Goal: Book appointment/travel/reservation

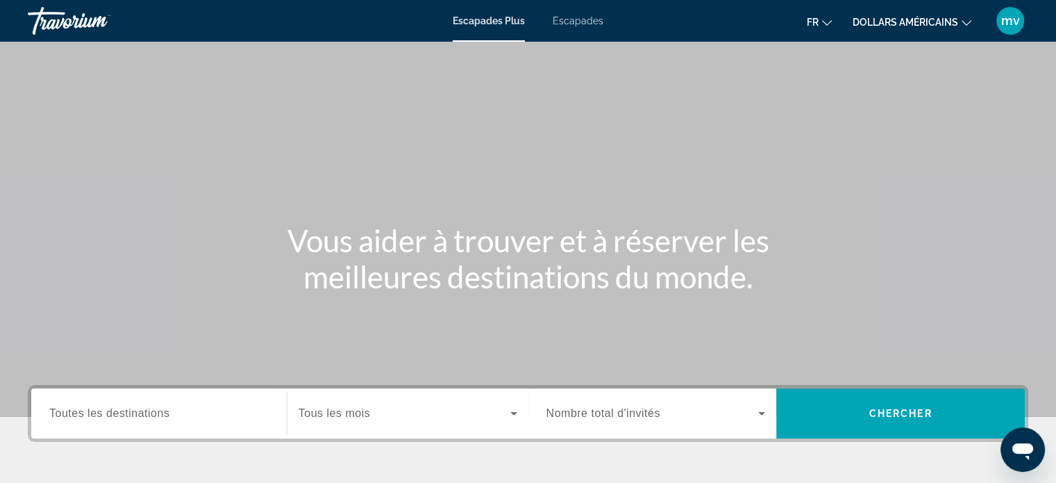
click at [589, 18] on font "Escapades" at bounding box center [578, 20] width 51 height 11
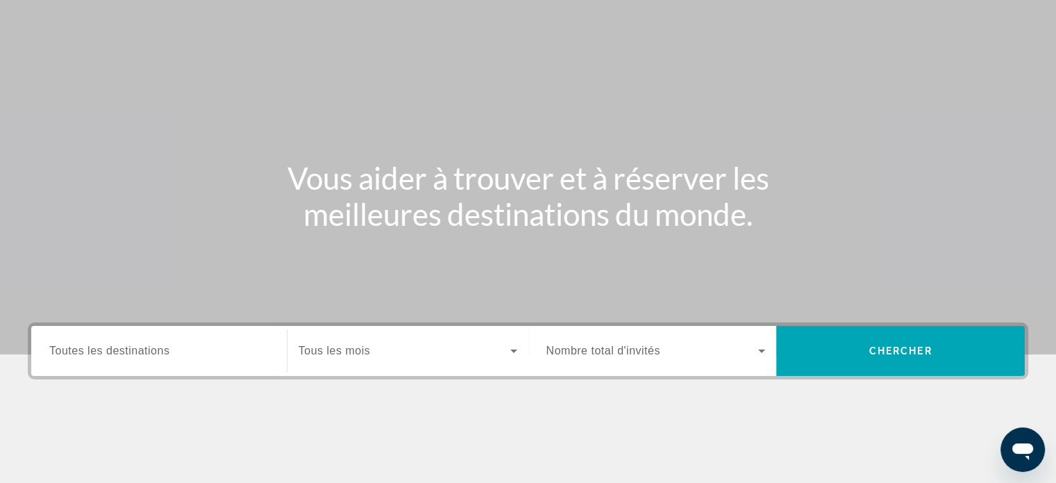
scroll to position [69, 0]
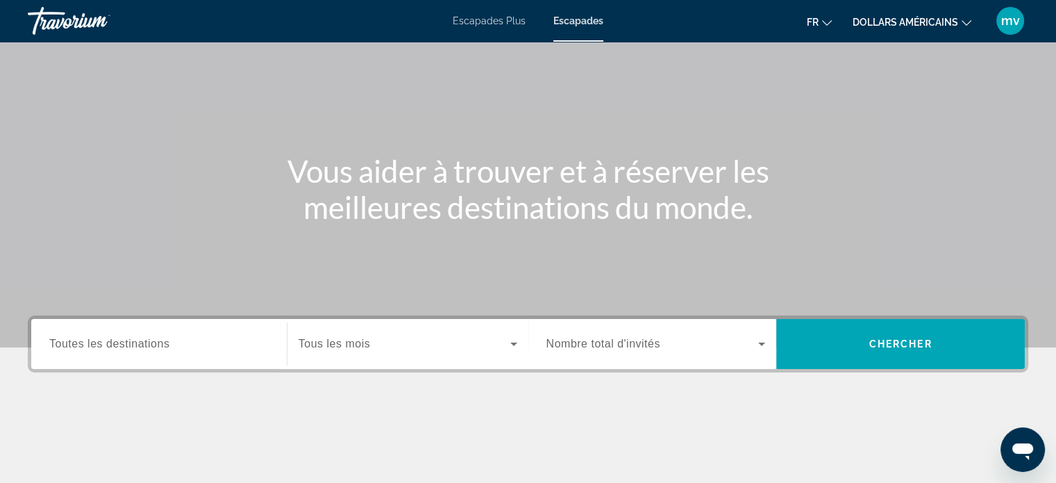
click at [224, 333] on div "Search widget" at bounding box center [158, 344] width 219 height 40
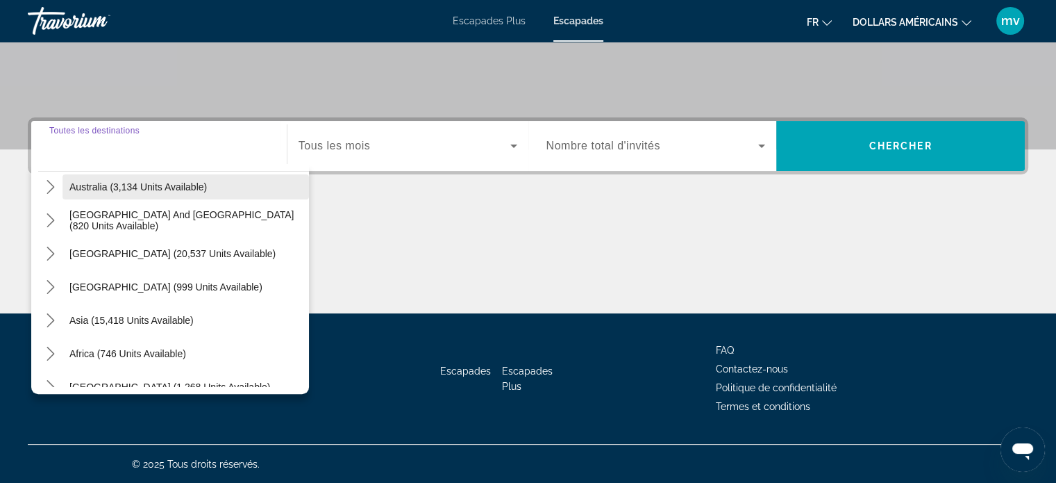
scroll to position [225, 0]
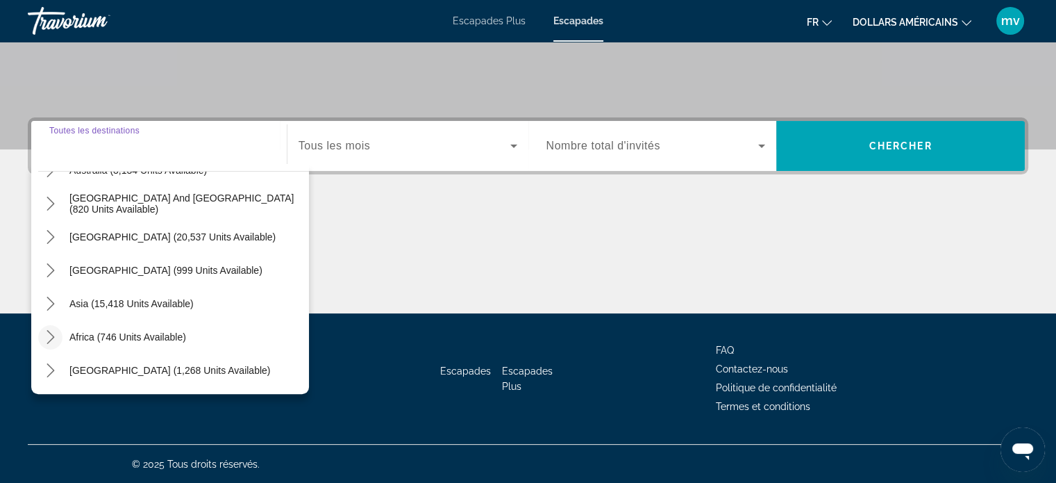
click at [51, 337] on icon "Toggle Africa (746 units available) submenu" at bounding box center [51, 337] width 8 height 14
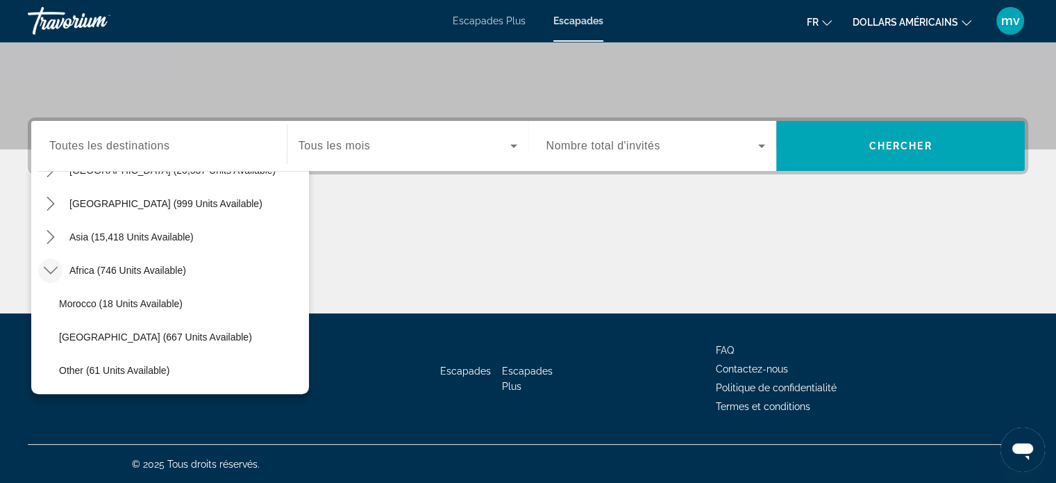
click at [155, 301] on span "Morocco (18 units available)" at bounding box center [121, 303] width 124 height 11
type input "**********"
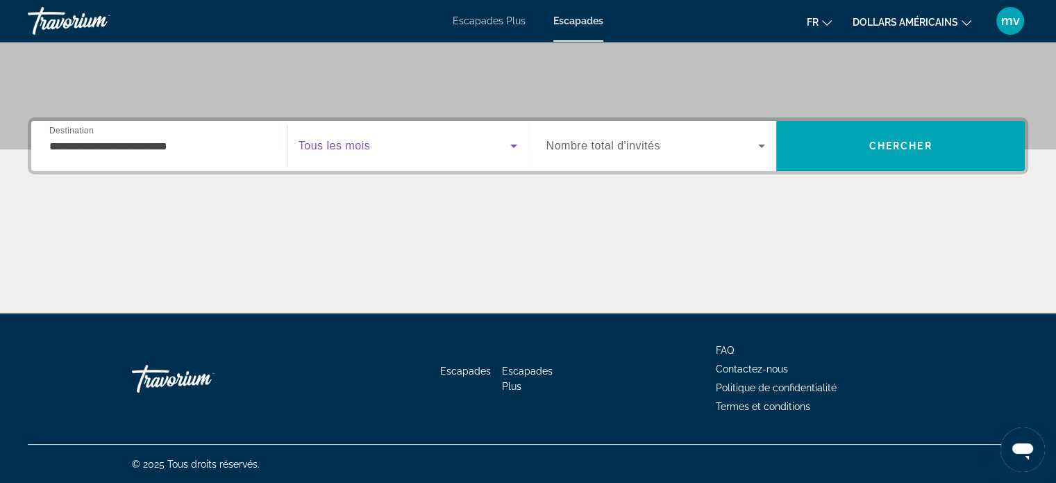
click at [515, 141] on icon "Search widget" at bounding box center [514, 145] width 17 height 17
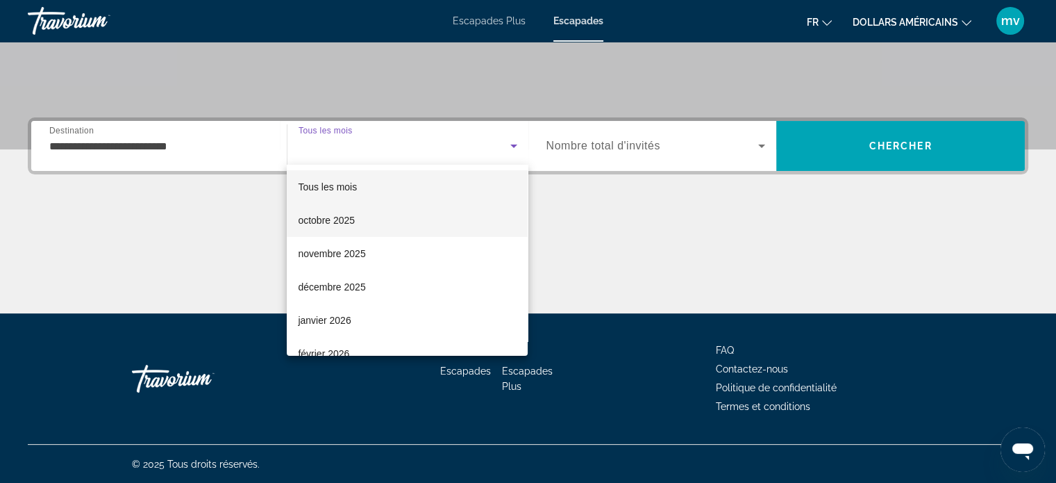
click at [356, 219] on mat-option "octobre 2025" at bounding box center [407, 219] width 241 height 33
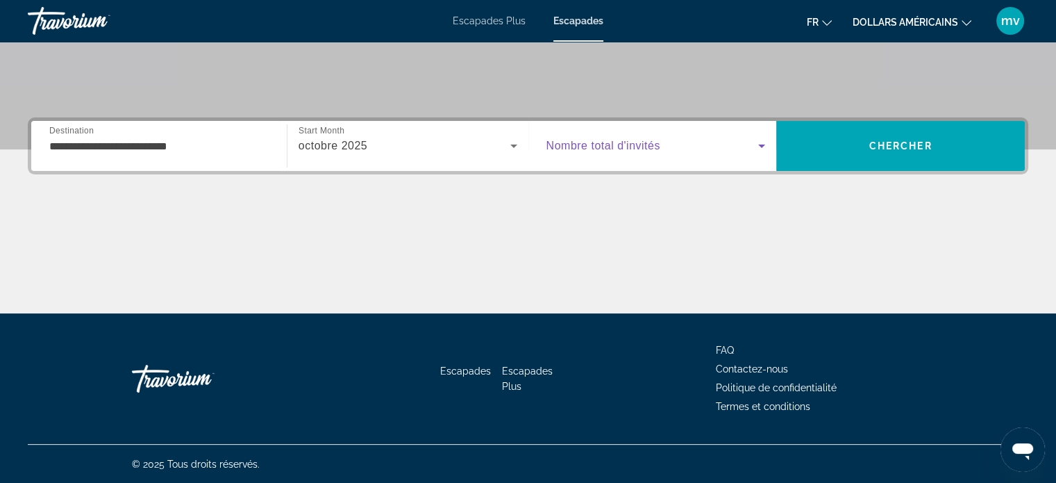
click at [764, 146] on icon "Search widget" at bounding box center [761, 145] width 17 height 17
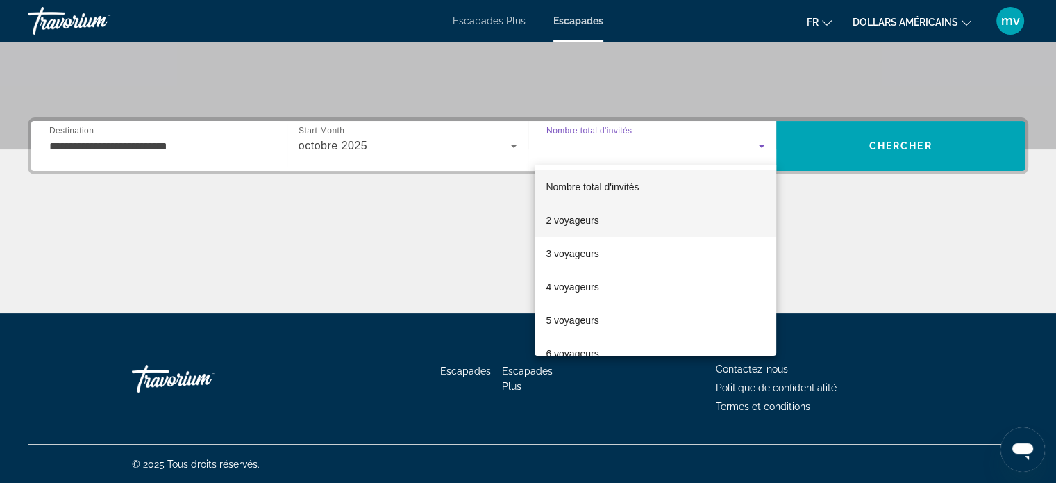
click at [583, 218] on font "2 voyageurs" at bounding box center [572, 220] width 53 height 11
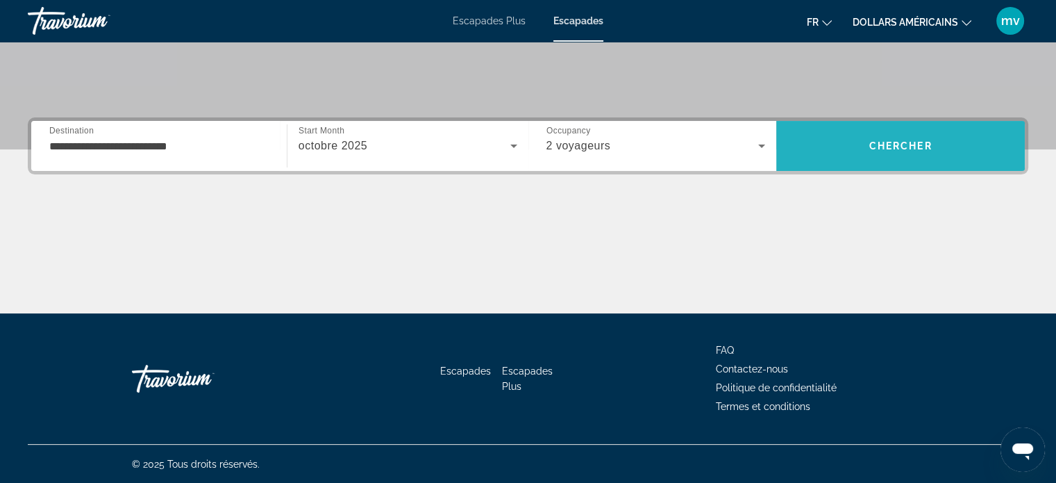
click at [883, 149] on span "Chercher" at bounding box center [900, 145] width 63 height 11
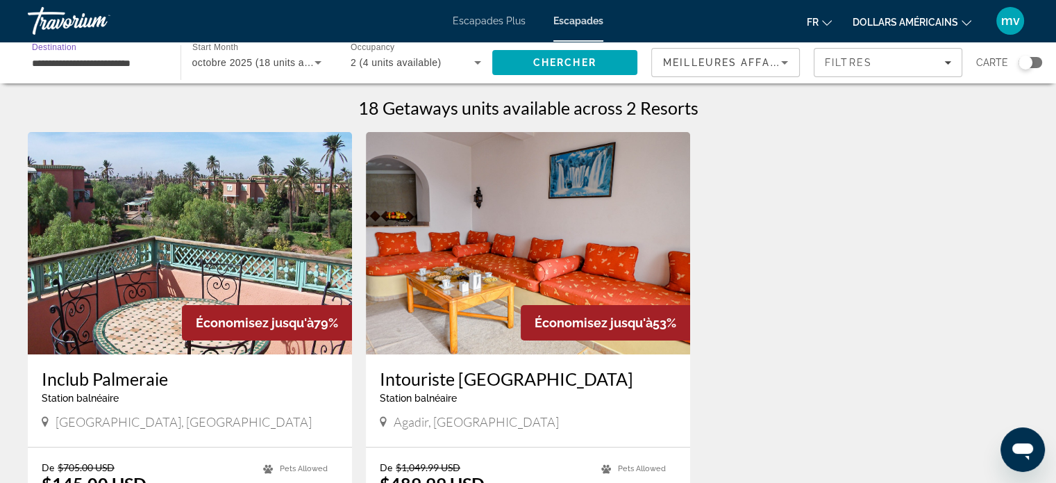
drag, startPoint x: 156, startPoint y: 58, endPoint x: 147, endPoint y: 56, distance: 9.3
click at [147, 56] on input "**********" at bounding box center [97, 63] width 131 height 17
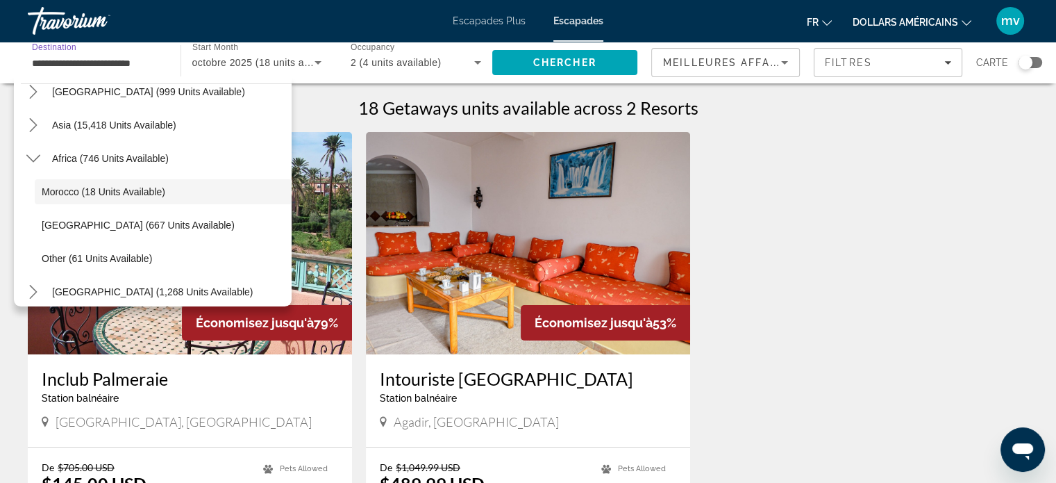
click at [160, 56] on div "**********" at bounding box center [97, 63] width 153 height 40
drag, startPoint x: 156, startPoint y: 56, endPoint x: 108, endPoint y: 50, distance: 47.5
click at [108, 50] on div "**********" at bounding box center [97, 63] width 153 height 40
click at [164, 56] on div "**********" at bounding box center [97, 63] width 153 height 40
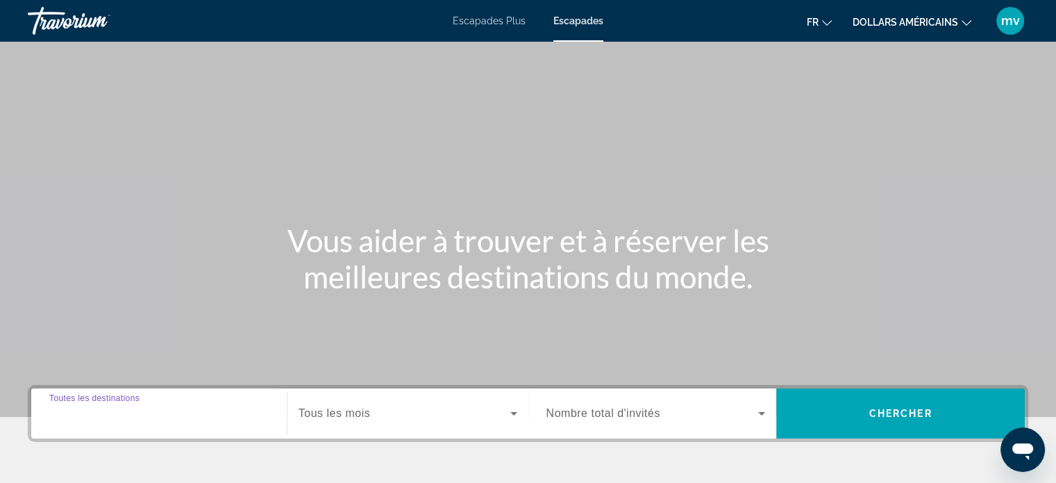
click at [73, 406] on input "Destination Toutes les destinations" at bounding box center [158, 414] width 219 height 17
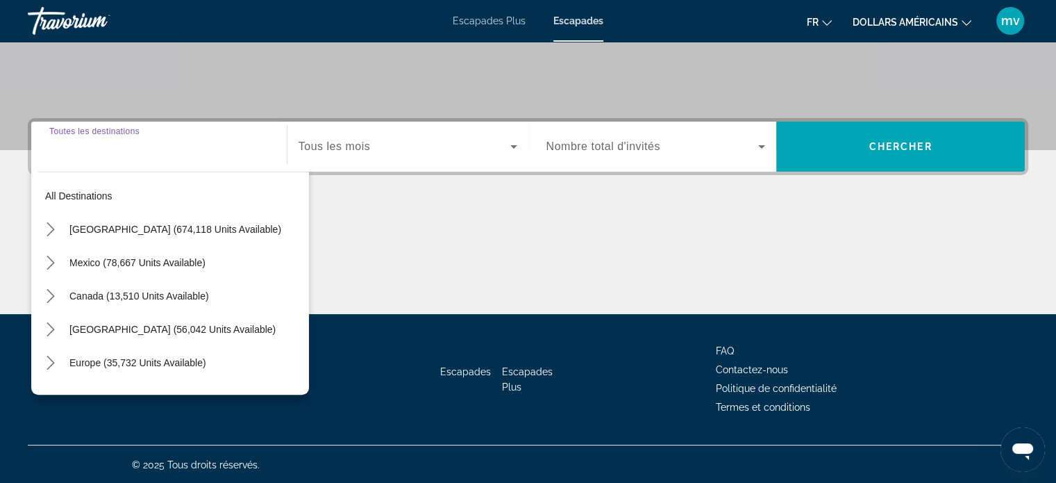
scroll to position [267, 0]
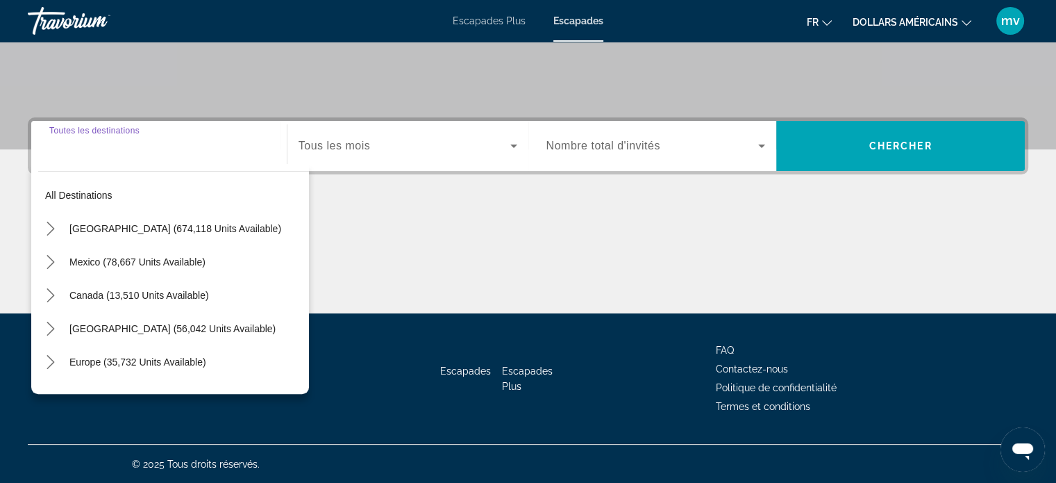
click at [103, 138] on input "Destination Toutes les destinations" at bounding box center [158, 146] width 219 height 17
click at [43, 135] on div "Destination Toutes les destinations" at bounding box center [159, 146] width 242 height 40
click at [131, 128] on div "Destination Toutes les destinations" at bounding box center [158, 146] width 219 height 40
click at [376, 212] on div "Contenu principal" at bounding box center [528, 261] width 1001 height 104
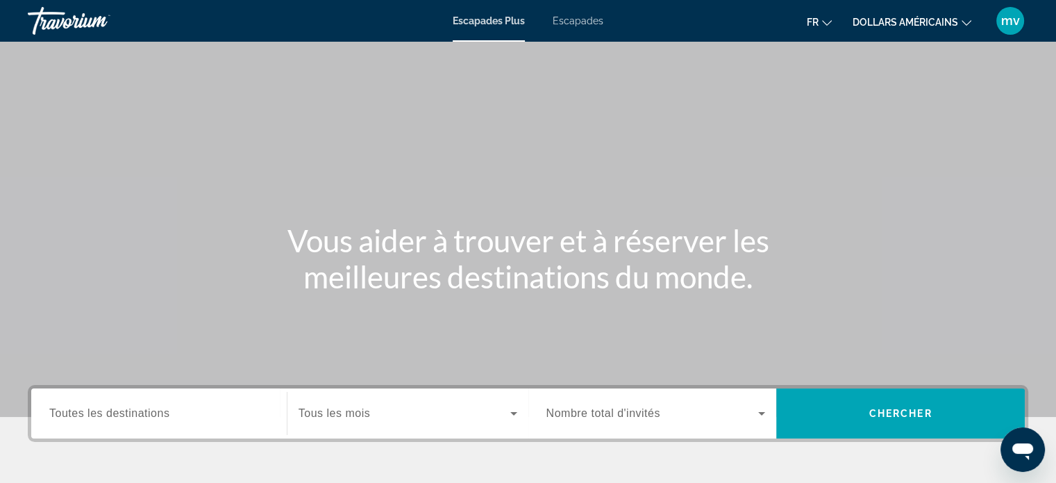
click at [583, 17] on font "Escapades" at bounding box center [578, 20] width 51 height 11
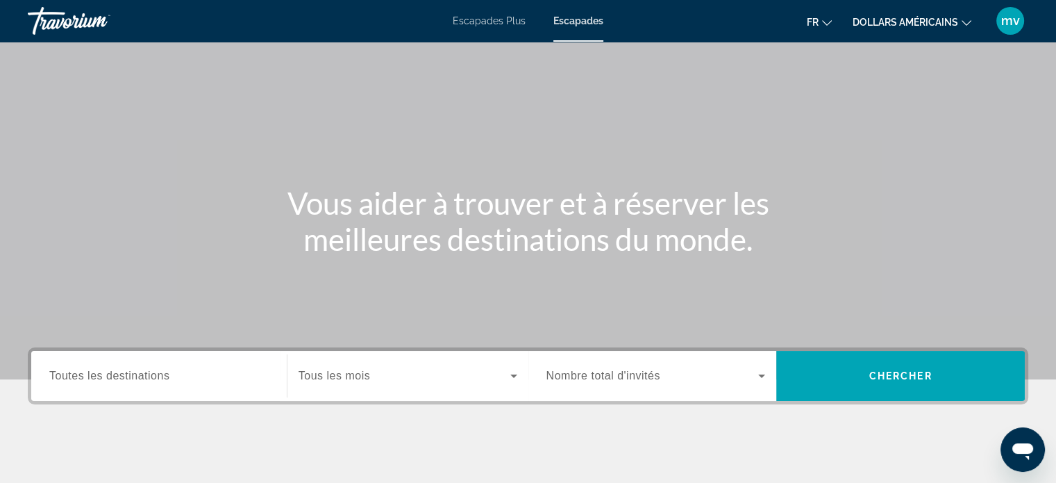
scroll to position [69, 0]
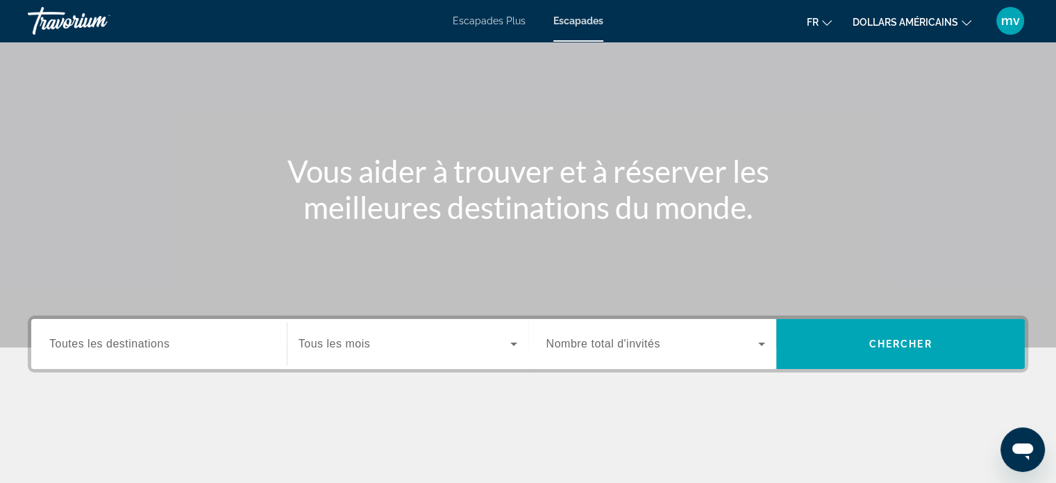
click at [164, 340] on span "Toutes les destinations" at bounding box center [109, 343] width 120 height 12
click at [164, 340] on input "Destination Toutes les destinations" at bounding box center [158, 344] width 219 height 17
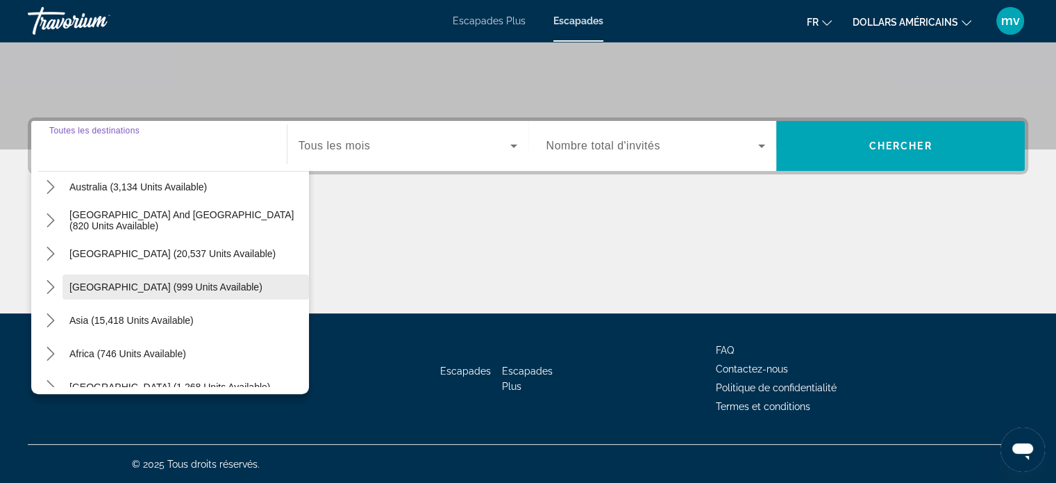
scroll to position [225, 0]
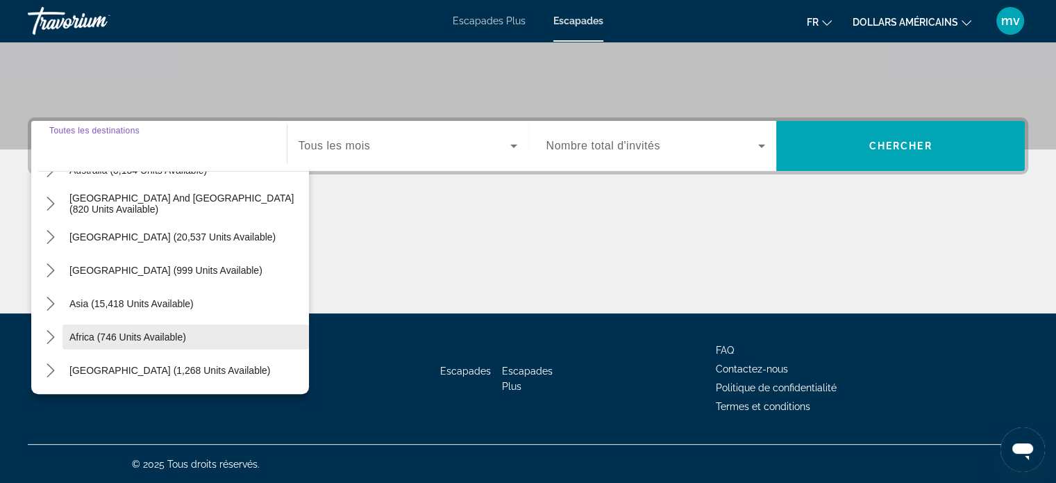
click at [168, 335] on span "Africa (746 units available)" at bounding box center [127, 336] width 117 height 11
type input "**********"
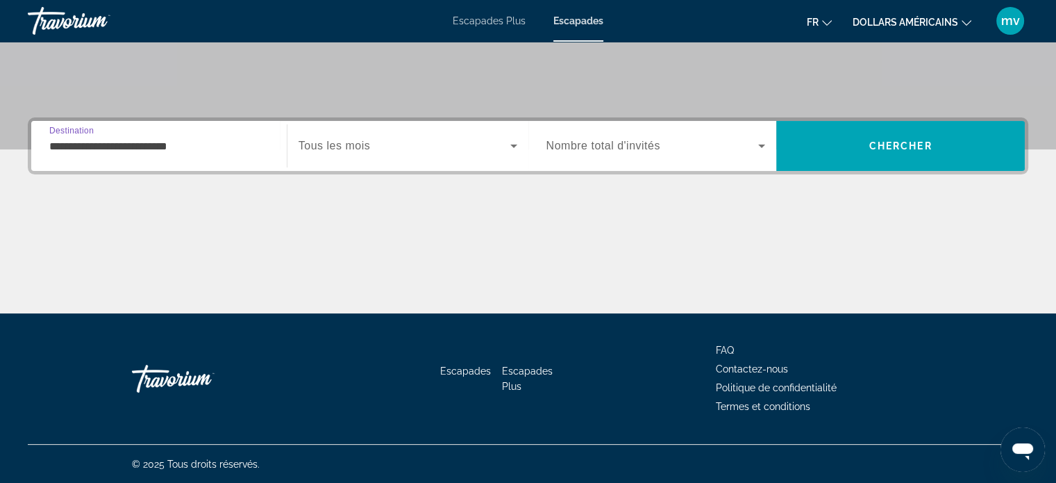
click at [512, 147] on icon "Search widget" at bounding box center [513, 145] width 7 height 3
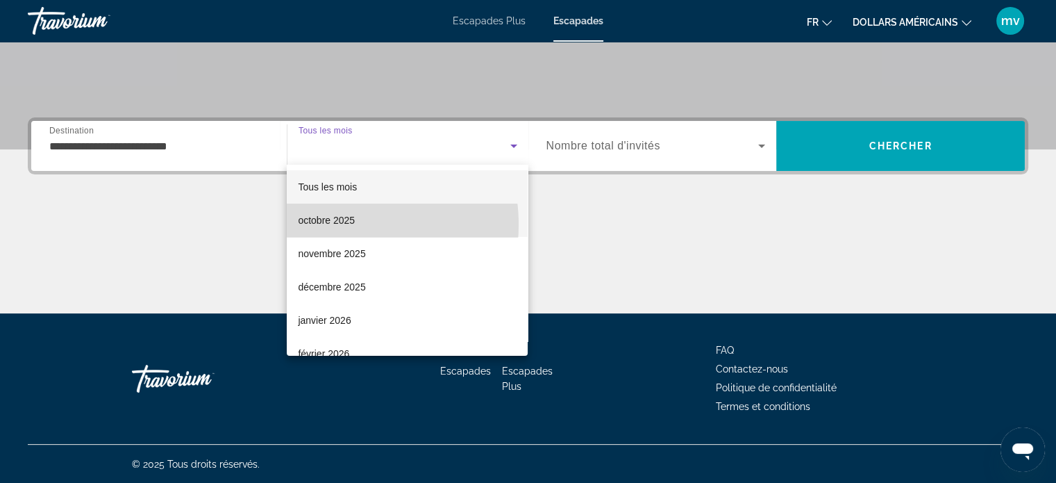
click at [335, 224] on font "octobre 2025" at bounding box center [326, 220] width 57 height 11
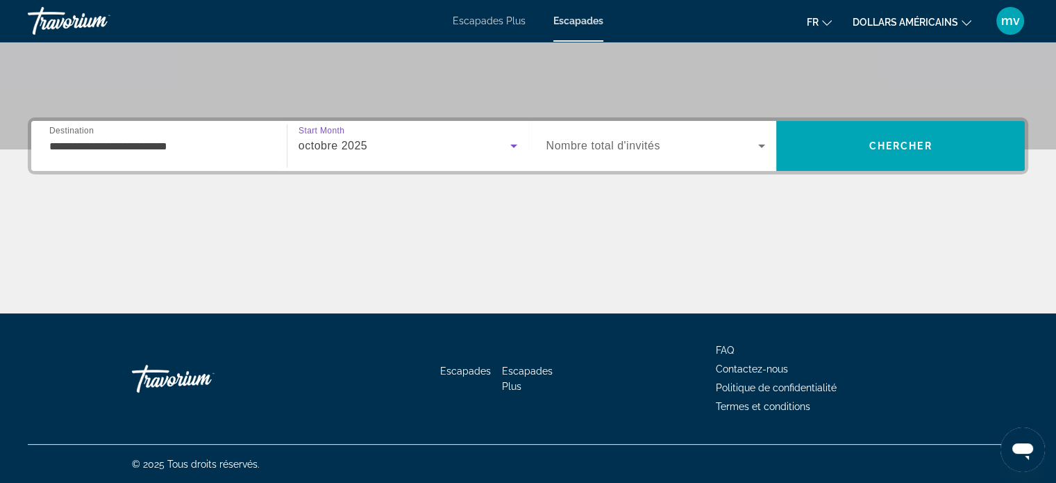
click at [759, 145] on icon "Search widget" at bounding box center [761, 145] width 17 height 17
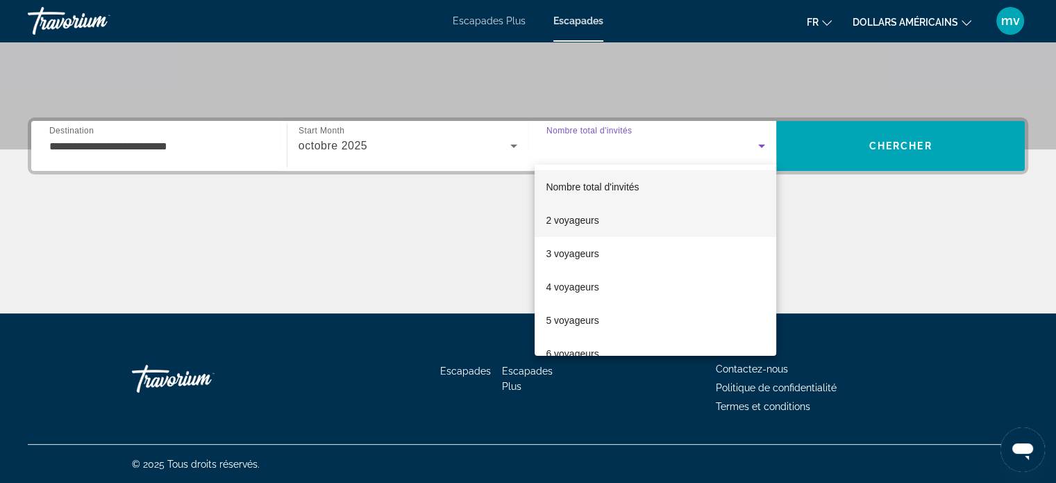
drag, startPoint x: 597, startPoint y: 222, endPoint x: 604, endPoint y: 218, distance: 8.1
click at [597, 222] on font "2 voyageurs" at bounding box center [572, 220] width 53 height 11
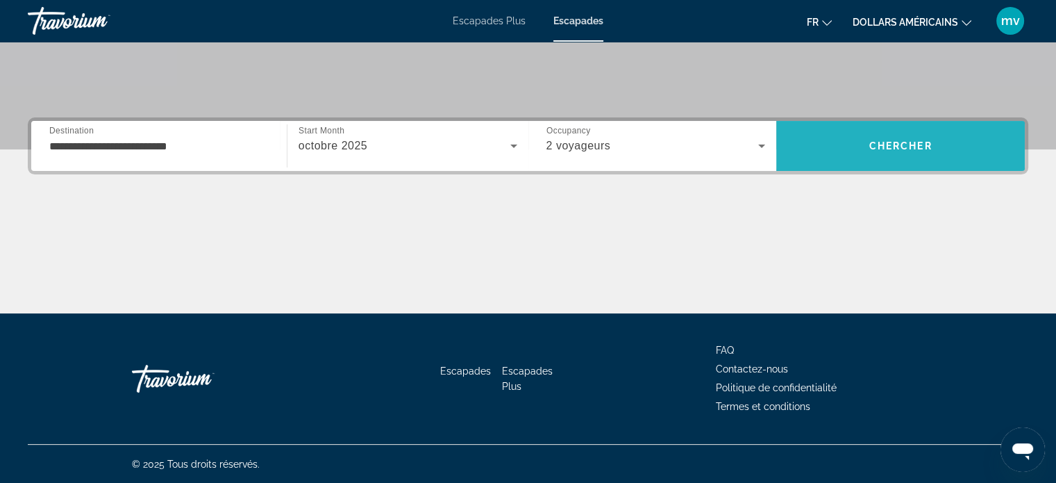
click at [911, 144] on span "Chercher" at bounding box center [900, 145] width 63 height 11
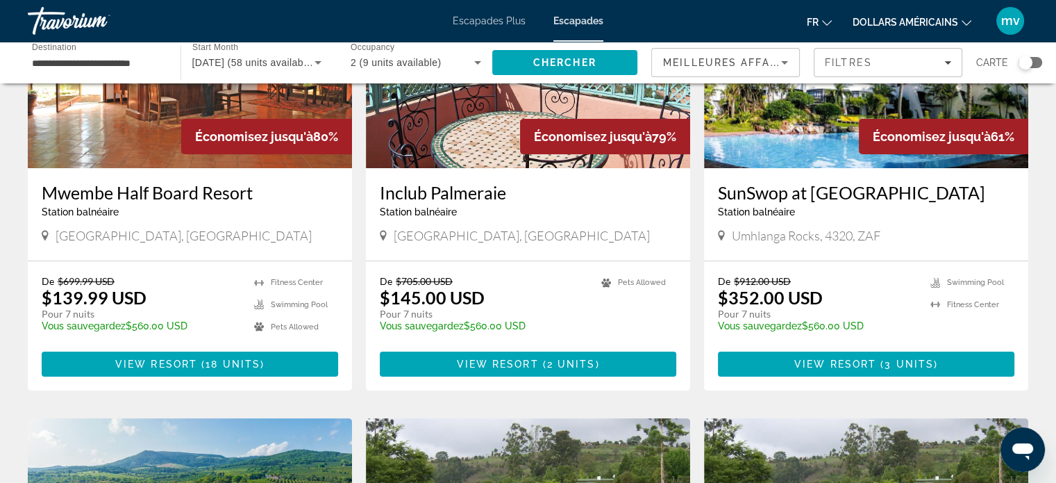
scroll to position [139, 0]
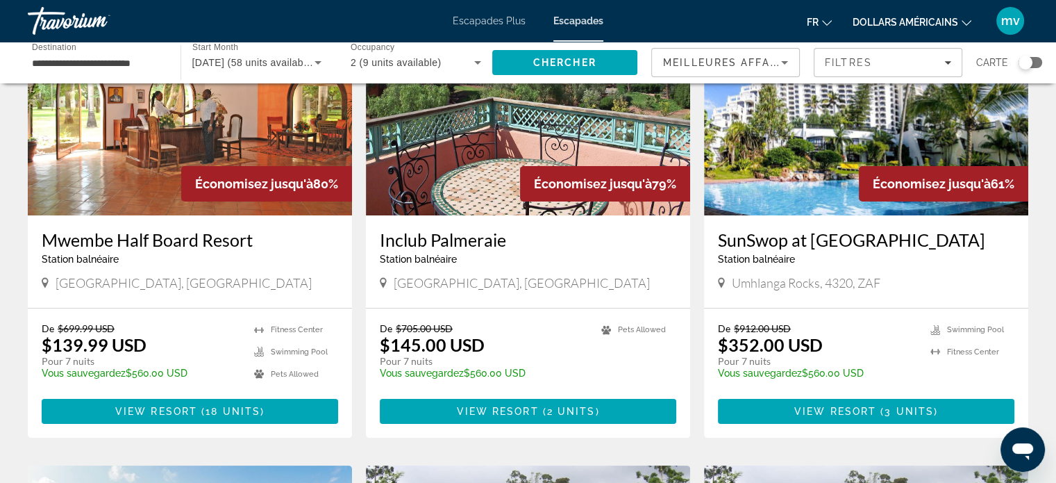
click at [1039, 53] on div "Carte" at bounding box center [1009, 62] width 66 height 29
click at [1035, 62] on div "Search widget" at bounding box center [1031, 62] width 24 height 11
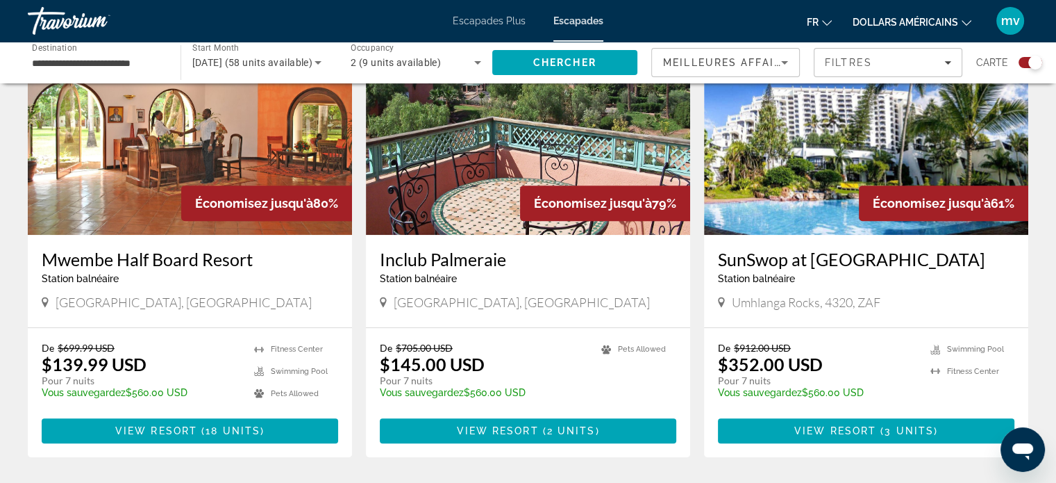
scroll to position [500, 0]
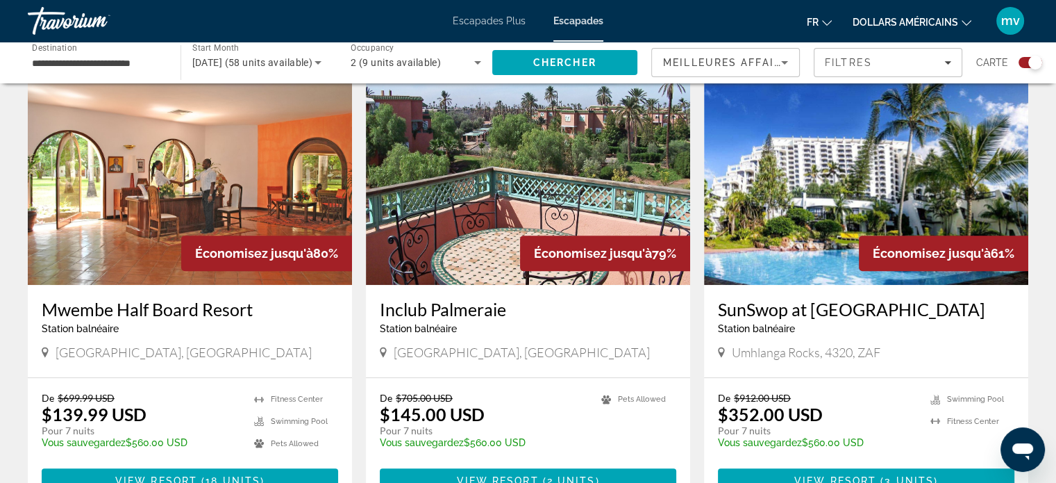
click at [914, 187] on img "Contenu principal" at bounding box center [866, 173] width 324 height 222
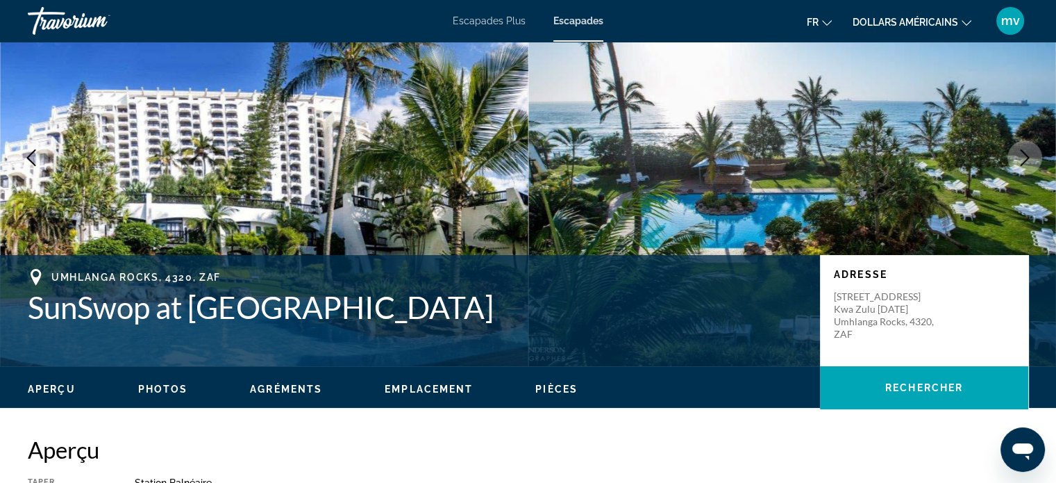
scroll to position [12, 0]
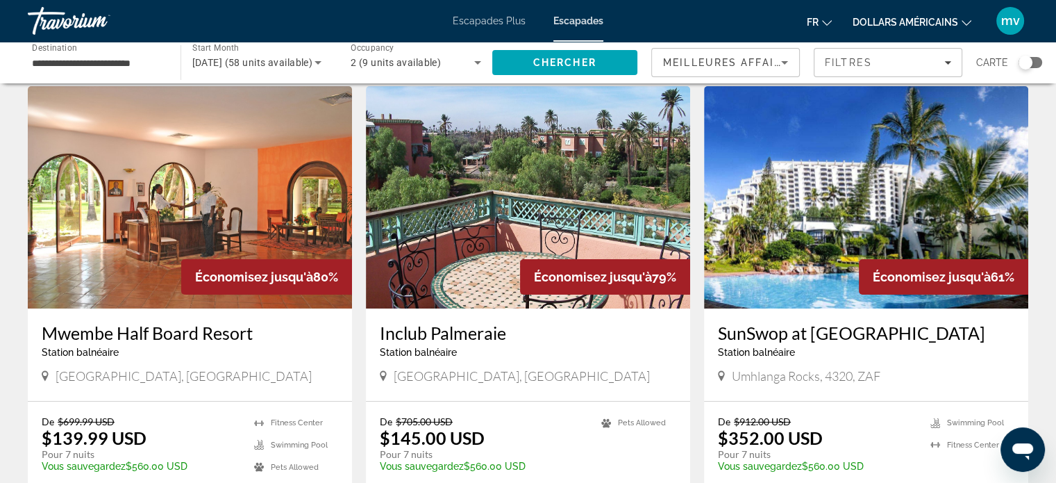
scroll to position [139, 0]
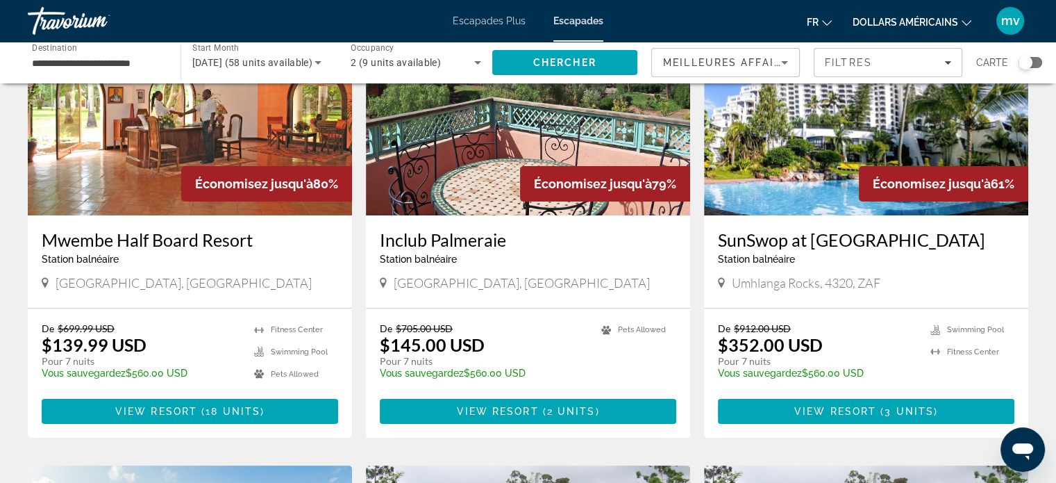
click at [514, 19] on font "Escapades Plus" at bounding box center [489, 20] width 73 height 11
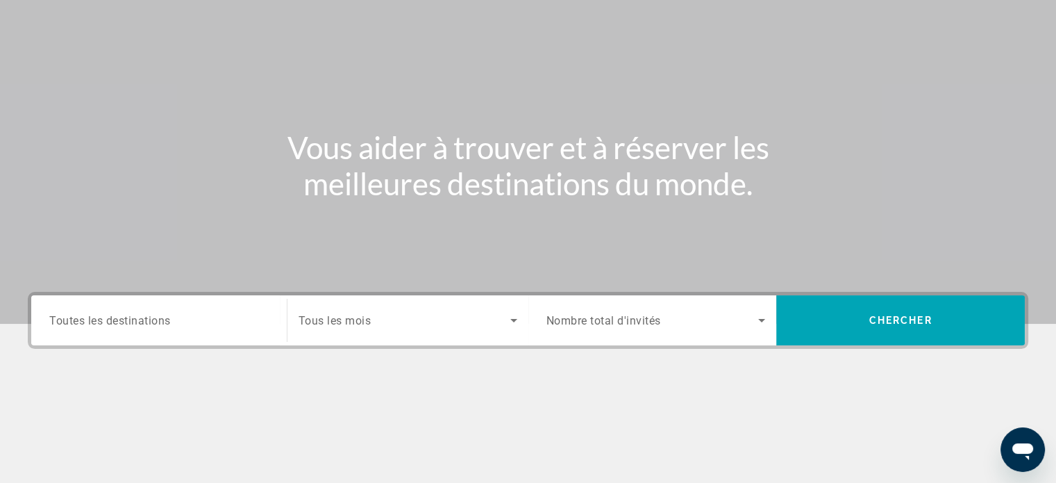
scroll to position [208, 0]
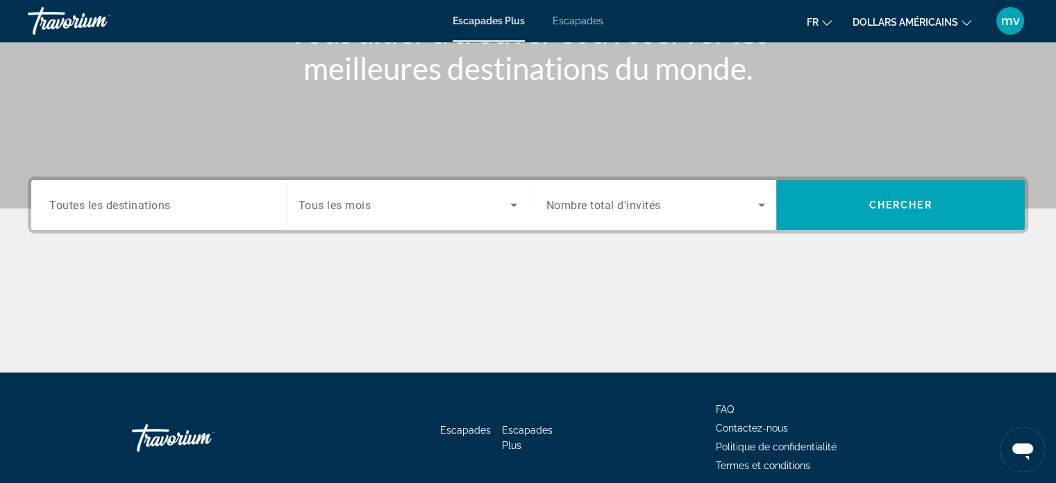
click at [97, 191] on div "Search widget" at bounding box center [158, 205] width 219 height 40
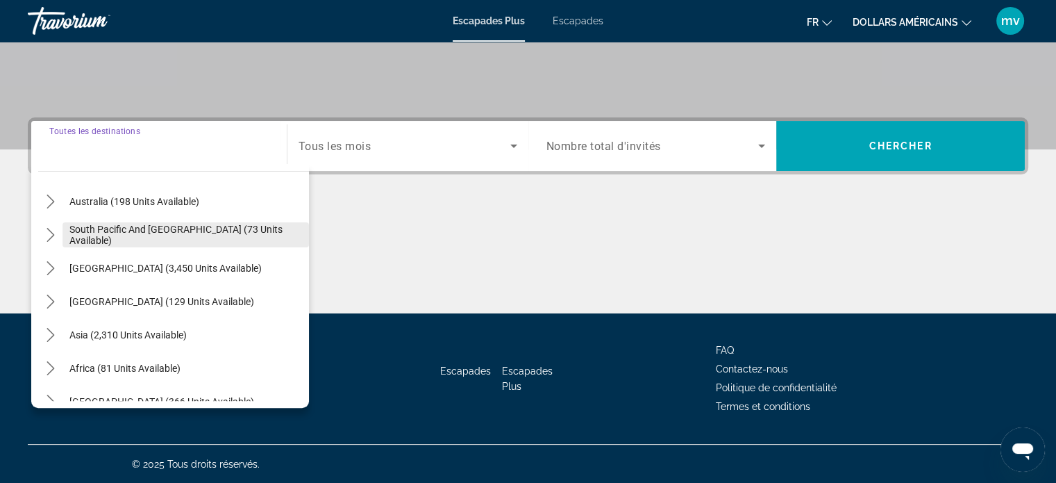
scroll to position [225, 0]
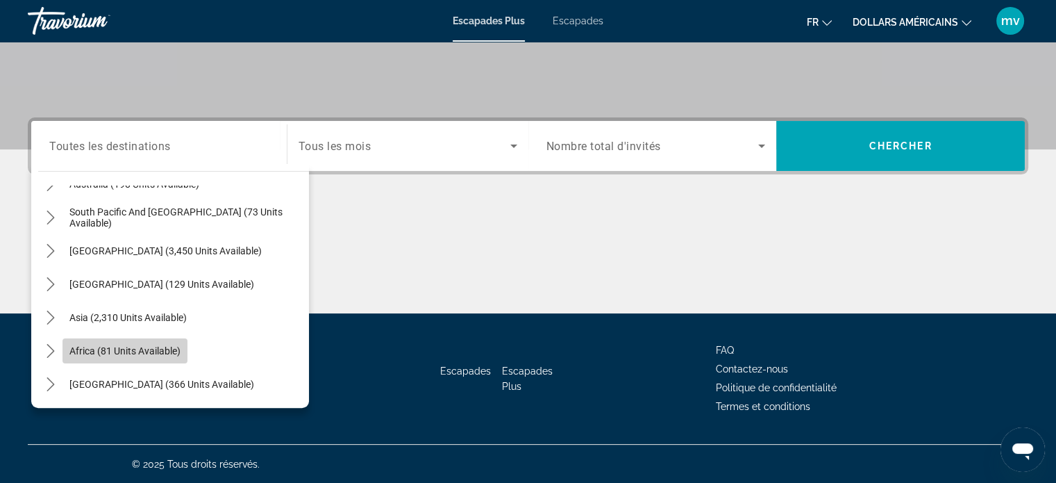
click at [90, 351] on span "Africa (81 units available)" at bounding box center [124, 350] width 111 height 11
type input "**********"
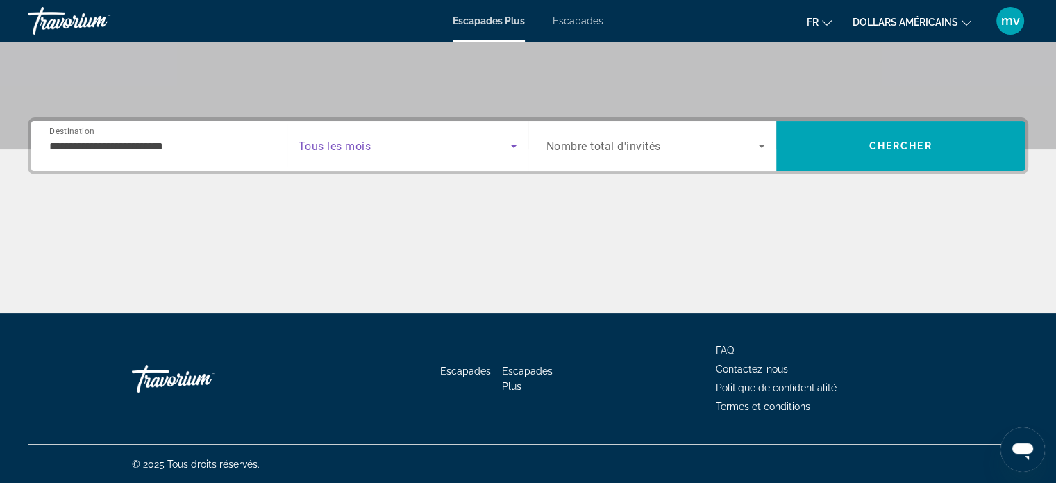
click at [517, 147] on icon "Search widget" at bounding box center [514, 145] width 17 height 17
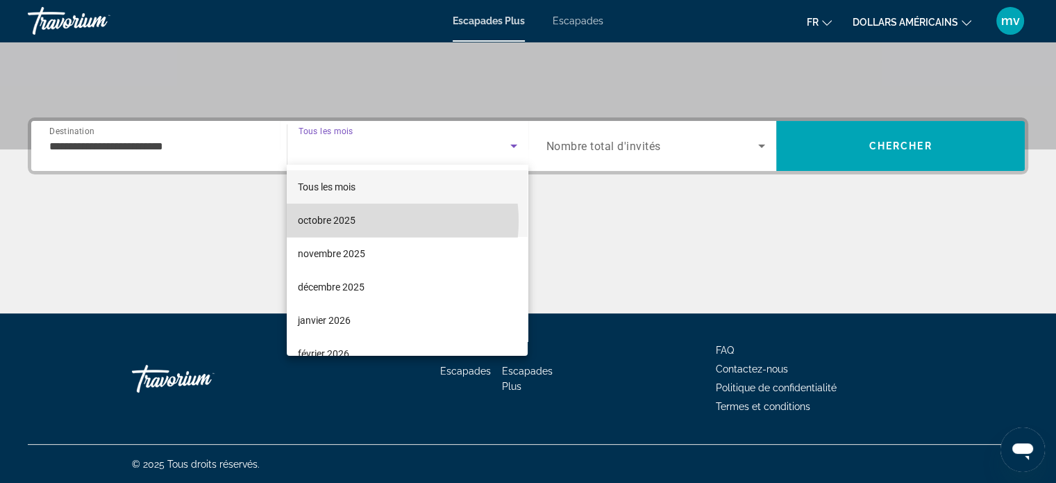
click at [369, 220] on mat-option "octobre 2025" at bounding box center [407, 219] width 241 height 33
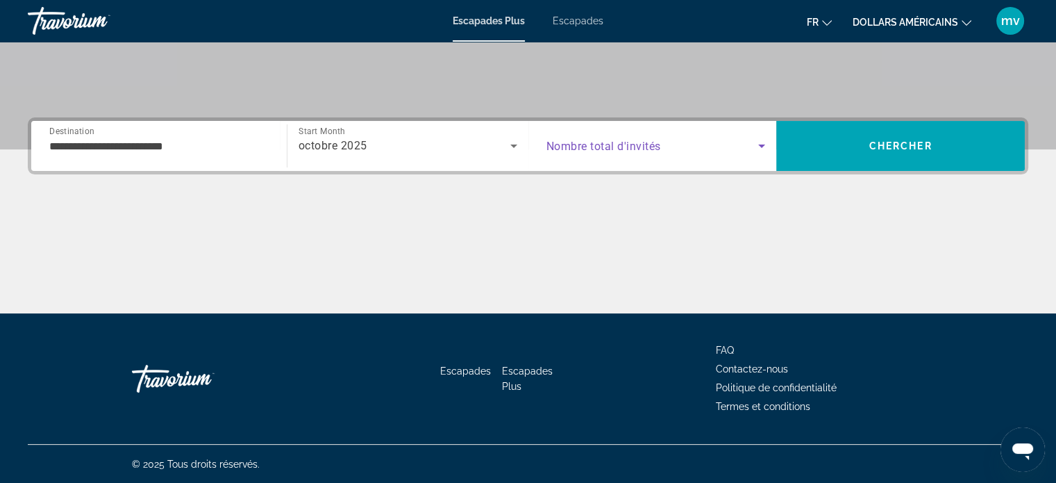
click at [759, 147] on icon "Search widget" at bounding box center [761, 145] width 17 height 17
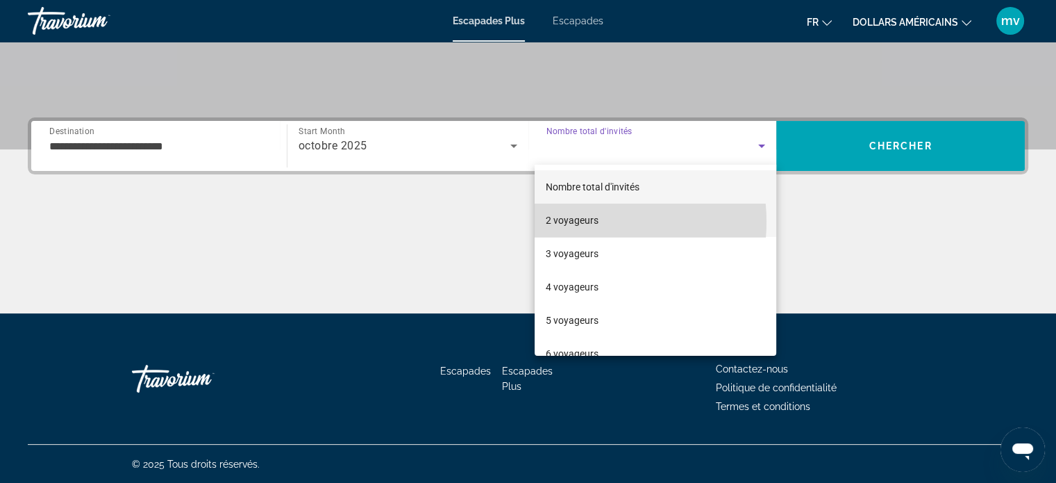
click at [570, 220] on font "2 voyageurs" at bounding box center [572, 220] width 53 height 11
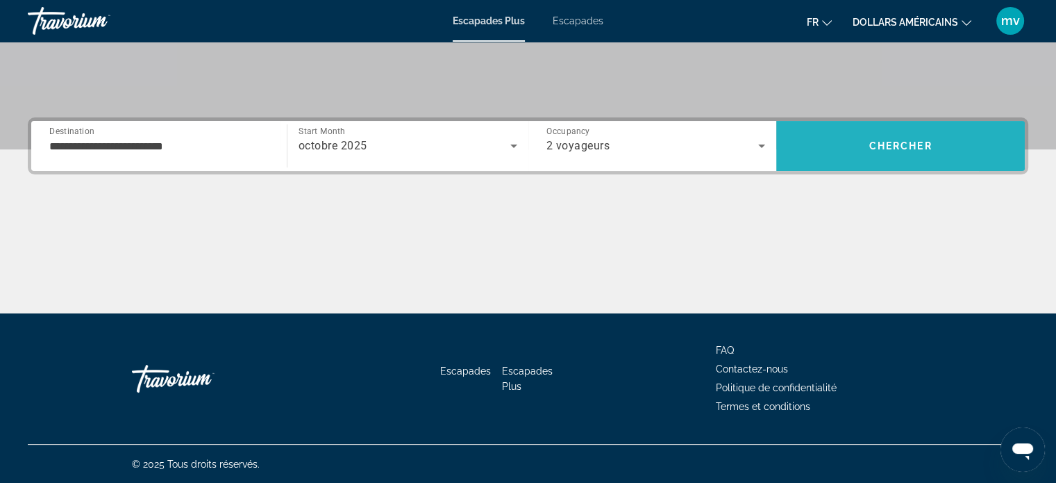
click at [826, 145] on span "Search" at bounding box center [900, 145] width 249 height 33
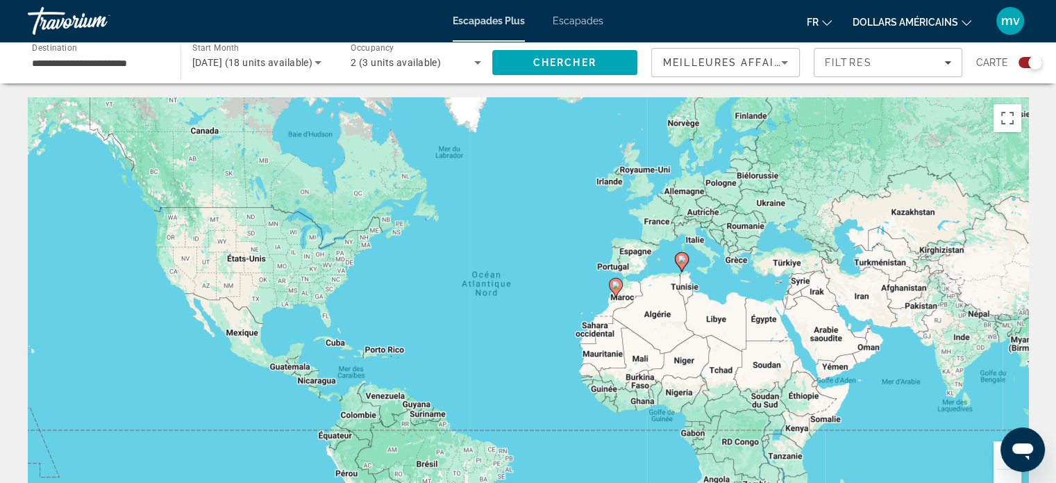
click at [614, 282] on image "Contenu principal" at bounding box center [616, 285] width 8 height 8
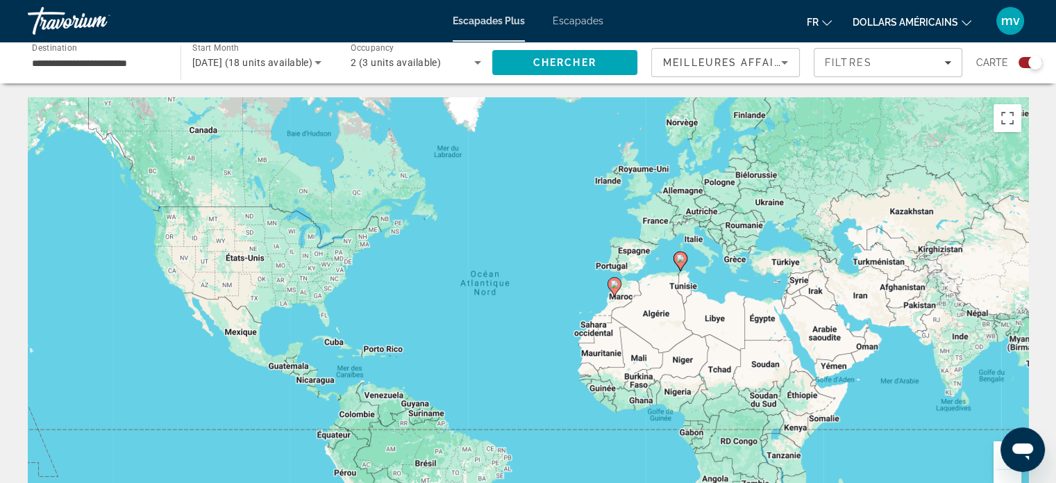
click at [614, 284] on g "Contenu principal" at bounding box center [615, 286] width 14 height 19
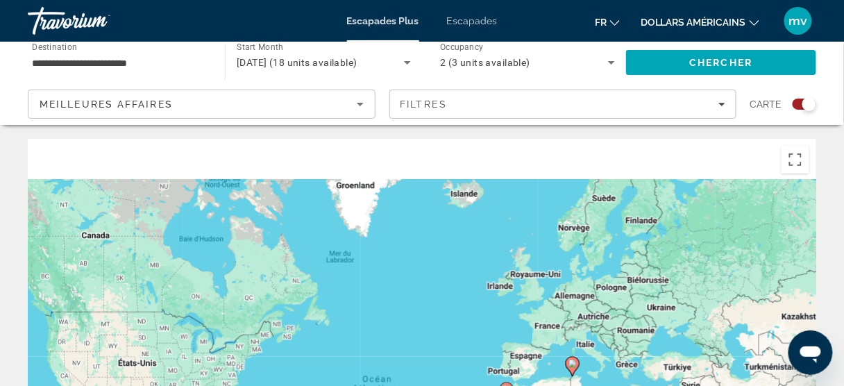
drag, startPoint x: 665, startPoint y: 249, endPoint x: 671, endPoint y: 297, distance: 49.0
click at [674, 327] on div "Pour activer le glissement avec le clavier, appuyez sur Alt+Entrée. Une fois ce…" at bounding box center [422, 347] width 789 height 417
drag, startPoint x: 671, startPoint y: 297, endPoint x: 670, endPoint y: 256, distance: 41.0
click at [671, 272] on div "Pour activer le glissement avec le clavier, appuyez sur Alt+Entrée. Une fois ce…" at bounding box center [422, 347] width 789 height 417
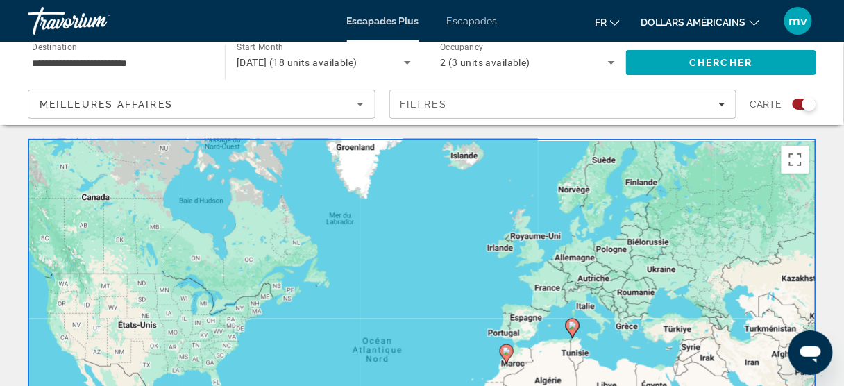
drag, startPoint x: 670, startPoint y: 196, endPoint x: 669, endPoint y: 129, distance: 66.7
click at [670, 170] on div "Pour activer le glissement avec le clavier, appuyez sur Alt+Entrée. Une fois ce…" at bounding box center [422, 347] width 789 height 417
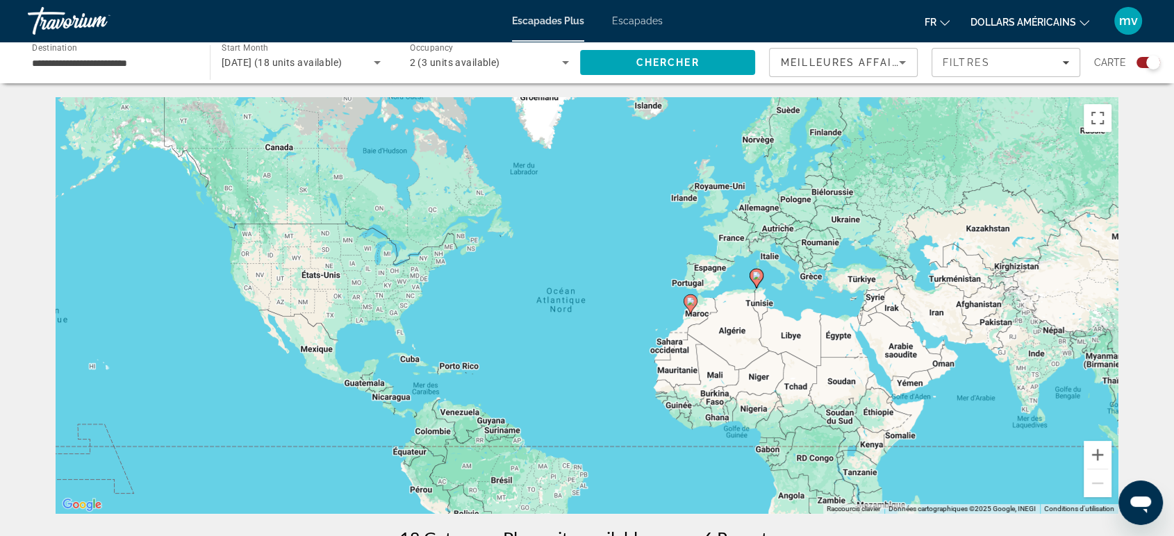
drag, startPoint x: 733, startPoint y: 265, endPoint x: 747, endPoint y: 394, distance: 129.3
click at [747, 394] on div "Pour activer le glissement avec le clavier, appuyez sur Alt+Entrée. Une fois ce…" at bounding box center [587, 305] width 1062 height 417
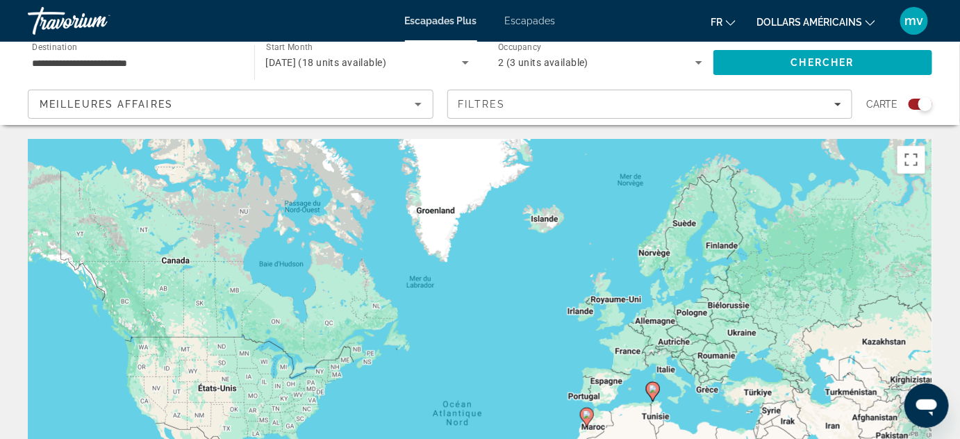
drag, startPoint x: 715, startPoint y: 338, endPoint x: 712, endPoint y: 262, distance: 75.7
click at [712, 353] on div "Pour activer le glissement avec le clavier, appuyez sur Alt+Entrée. Une fois ce…" at bounding box center [480, 347] width 904 height 417
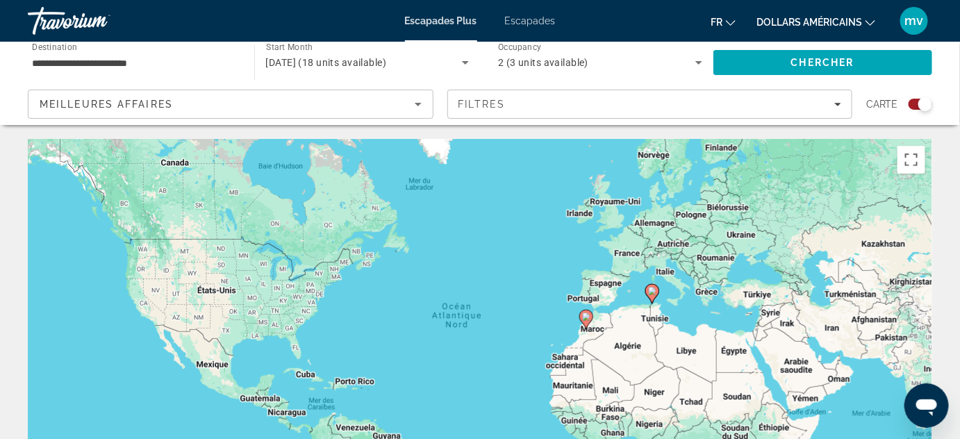
drag, startPoint x: 712, startPoint y: 262, endPoint x: 710, endPoint y: 188, distance: 74.3
click at [711, 233] on div "Pour activer le glissement avec le clavier, appuyez sur Alt+Entrée. Une fois ce…" at bounding box center [480, 347] width 904 height 417
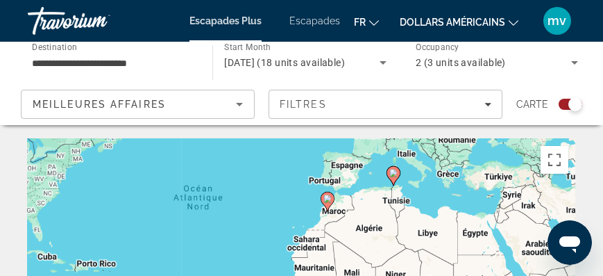
drag, startPoint x: 440, startPoint y: 203, endPoint x: 360, endPoint y: 231, distance: 84.5
click at [360, 231] on div "Pour activer le glissement avec le clavier, appuyez sur Alt+Entrée. Une fois ce…" at bounding box center [302, 278] width 548 height 278
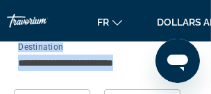
drag, startPoint x: 199, startPoint y: 77, endPoint x: 185, endPoint y: 34, distance: 45.5
click at [185, 34] on div "**********" at bounding box center [111, 47] width 222 height 94
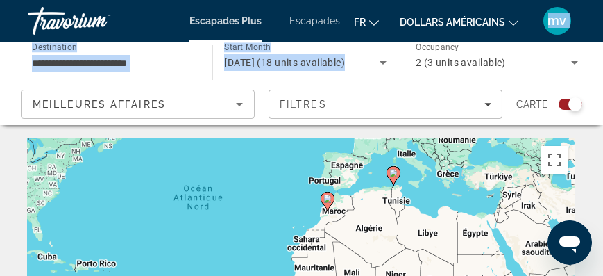
click at [329, 206] on icon "Contenu principal" at bounding box center [327, 201] width 12 height 18
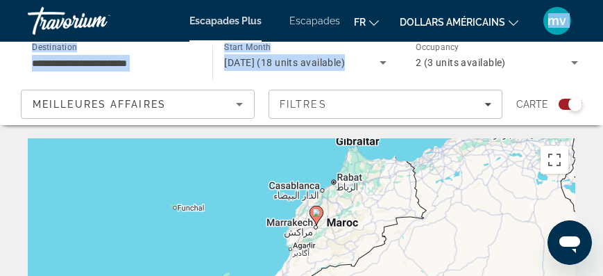
drag, startPoint x: 344, startPoint y: 227, endPoint x: 359, endPoint y: 181, distance: 48.8
click at [360, 173] on div "Pour activer le glissement avec le clavier, appuyez sur Alt+Entrée. Une fois ce…" at bounding box center [302, 278] width 548 height 278
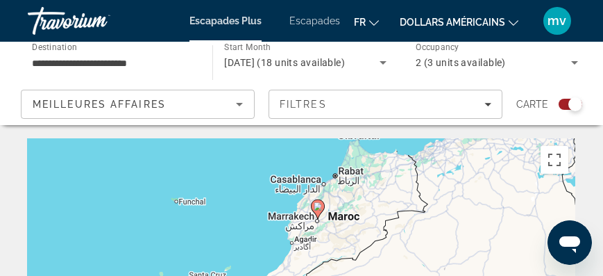
click at [319, 216] on gmp-advanced-marker "Contenu principal" at bounding box center [318, 209] width 14 height 21
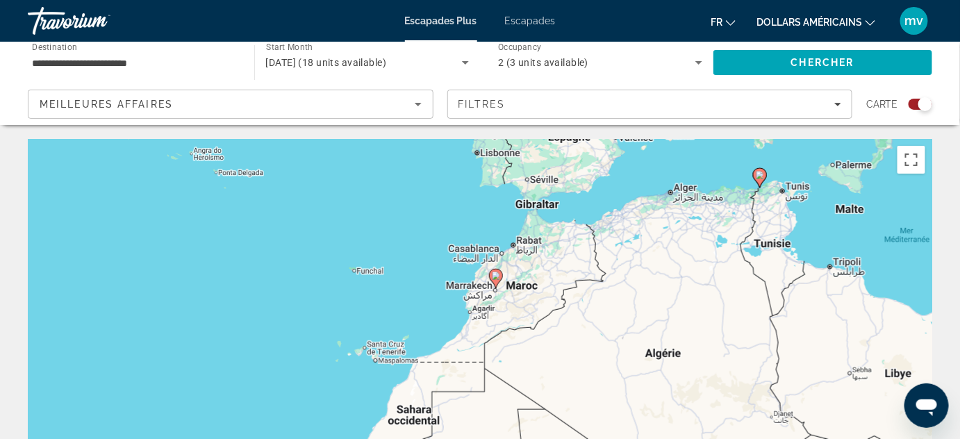
click at [495, 285] on icon "Contenu principal" at bounding box center [496, 278] width 14 height 19
type input "**********"
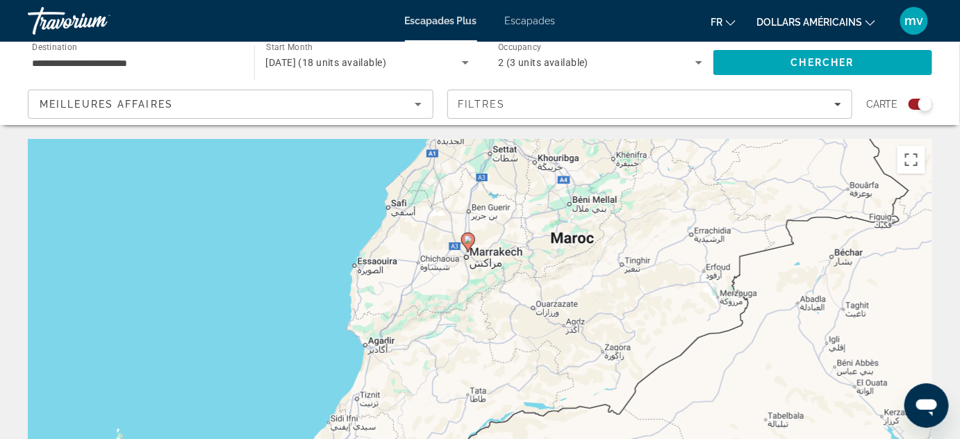
drag, startPoint x: 579, startPoint y: 265, endPoint x: 505, endPoint y: 402, distance: 156.3
click at [505, 402] on div "Pour naviguer, appuyez sur les touches fléchées. Pour activer le glissement ave…" at bounding box center [480, 347] width 904 height 417
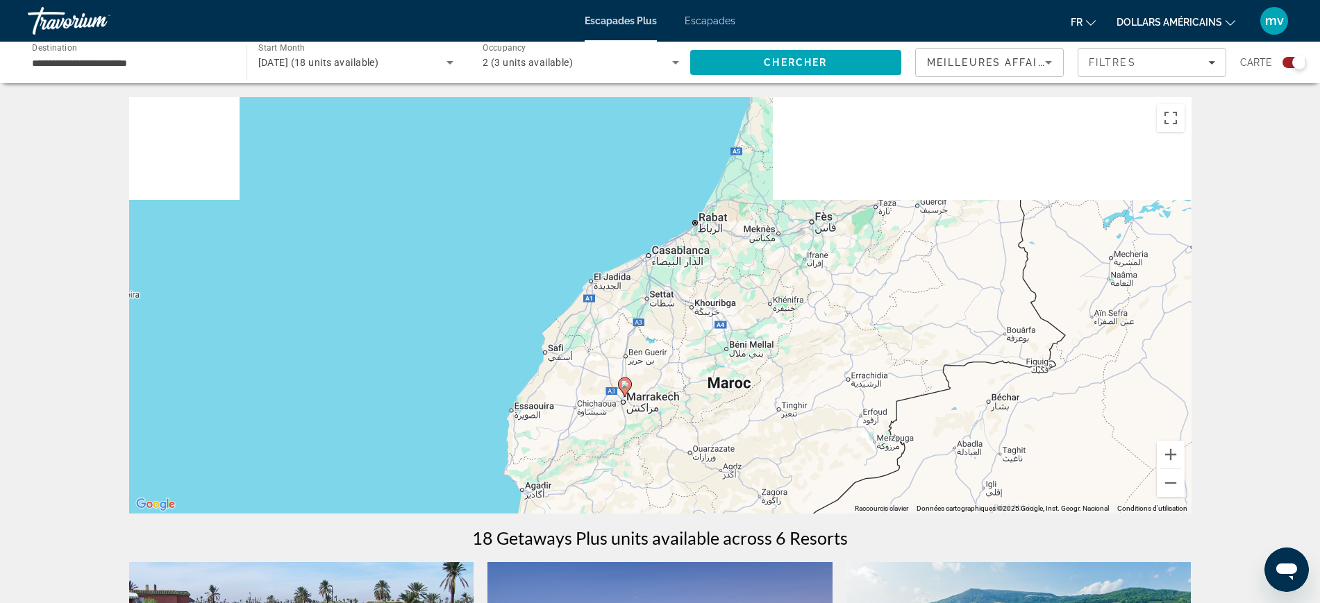
drag, startPoint x: 655, startPoint y: 287, endPoint x: 633, endPoint y: 474, distance: 188.1
click at [633, 474] on div "Pour naviguer, appuyez sur les touches fléchées. Pour activer le glissement ave…" at bounding box center [660, 305] width 1062 height 417
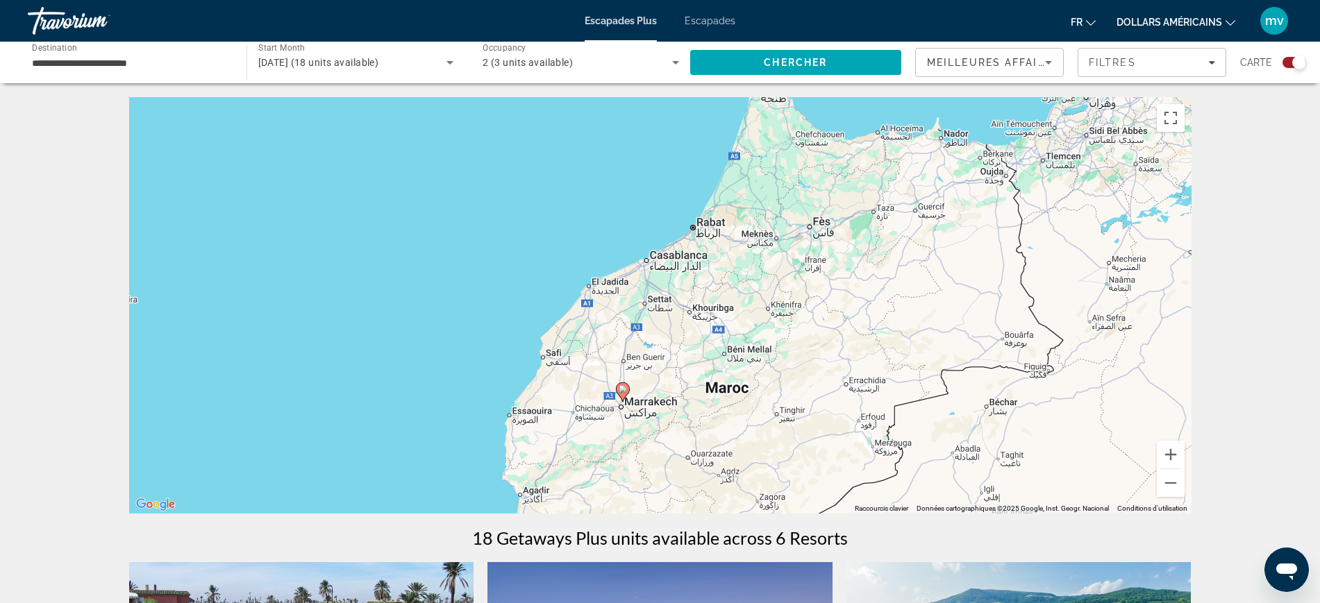
click at [626, 398] on gmp-advanced-marker "Contenu principal" at bounding box center [623, 392] width 14 height 21
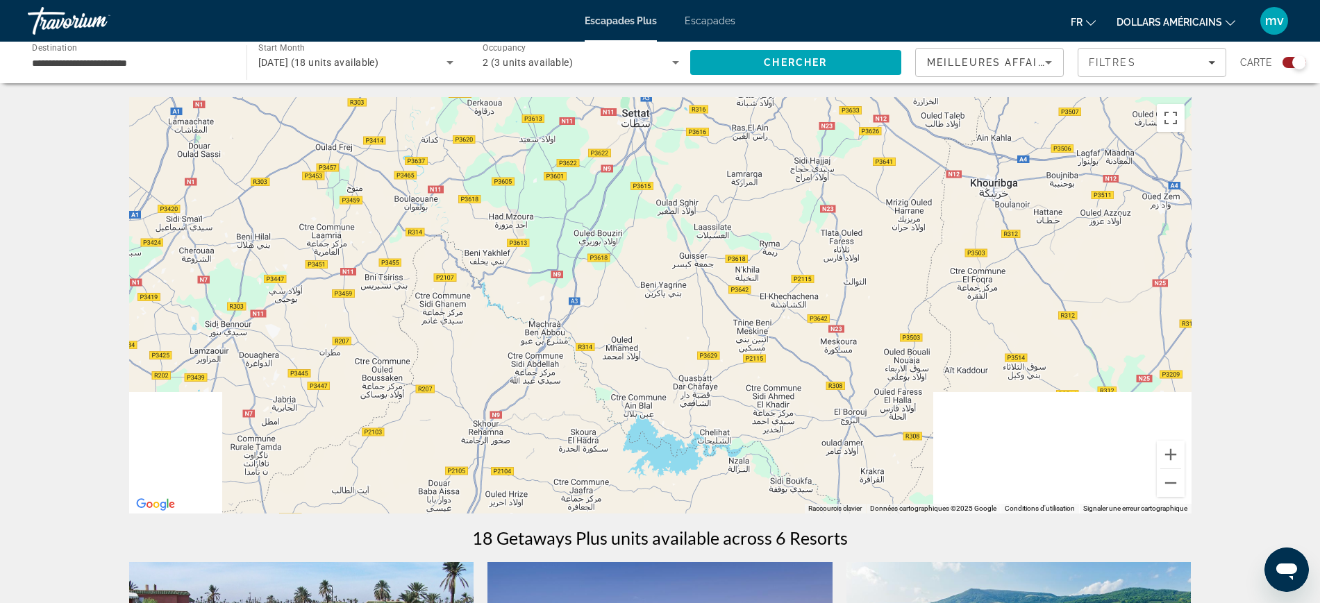
drag, startPoint x: 644, startPoint y: 418, endPoint x: 763, endPoint y: 219, distance: 231.4
click at [761, 222] on div "Pour naviguer, appuyez sur les touches fléchées. Pour activer le glissement ave…" at bounding box center [660, 305] width 1062 height 417
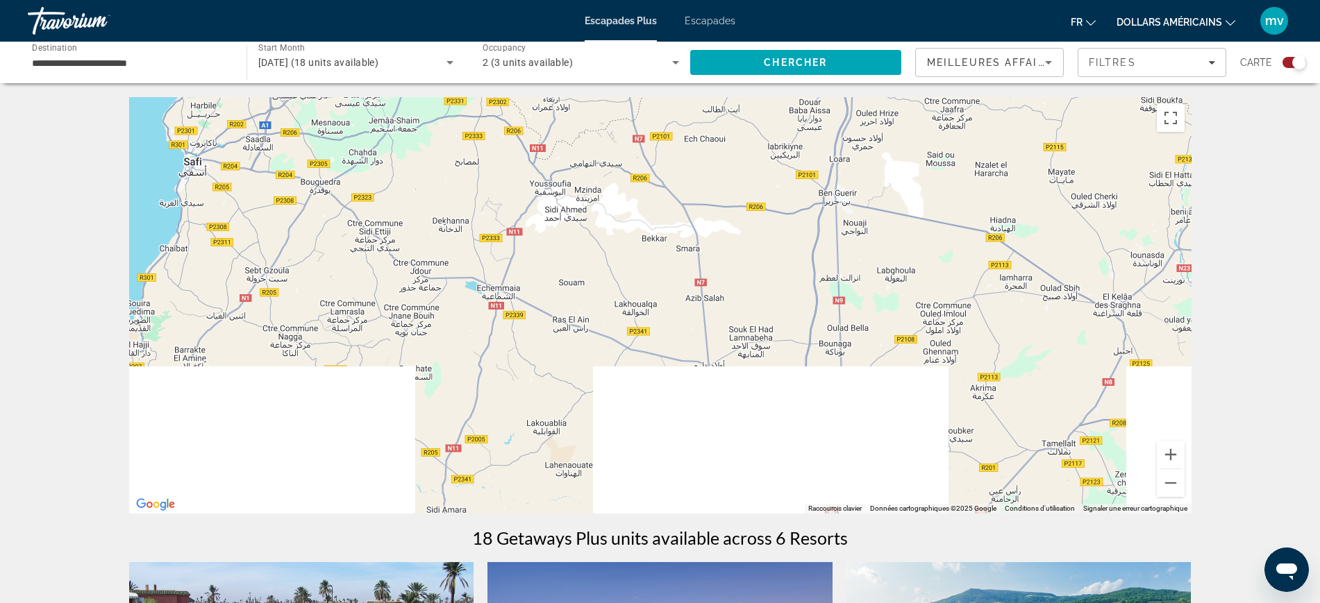
drag, startPoint x: 674, startPoint y: 412, endPoint x: 939, endPoint y: 80, distance: 424.5
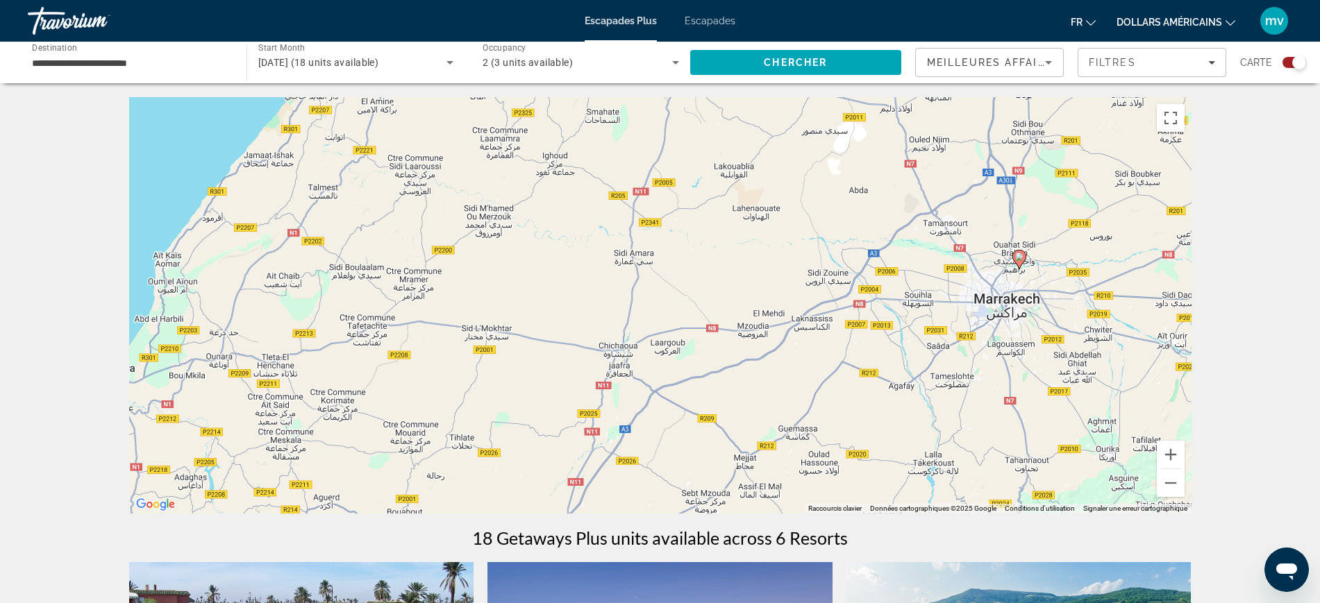
drag, startPoint x: 645, startPoint y: 286, endPoint x: 848, endPoint y: 40, distance: 319.2
click at [848, 40] on div "**********" at bounding box center [660, 301] width 1320 height 603
drag, startPoint x: 1183, startPoint y: 341, endPoint x: 919, endPoint y: 351, distance: 263.4
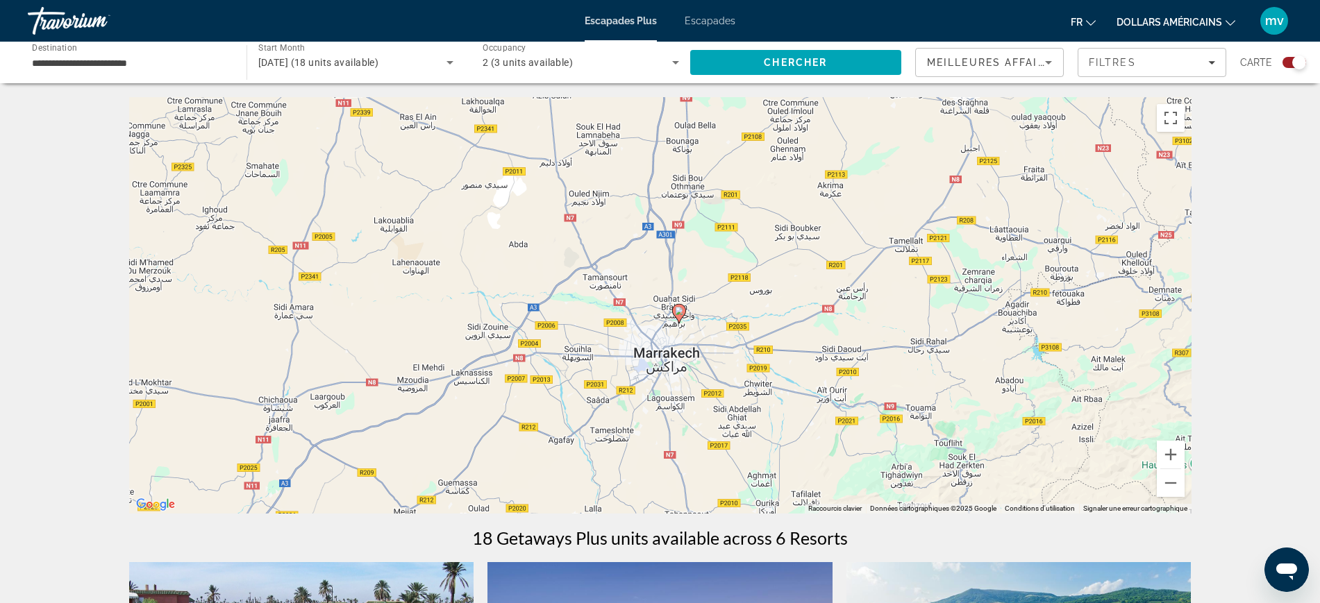
drag, startPoint x: 1023, startPoint y: 410, endPoint x: 682, endPoint y: 462, distance: 344.9
click at [682, 462] on div "Pour naviguer, appuyez sur les touches fléchées. Pour activer le glissement ave…" at bounding box center [660, 305] width 1062 height 417
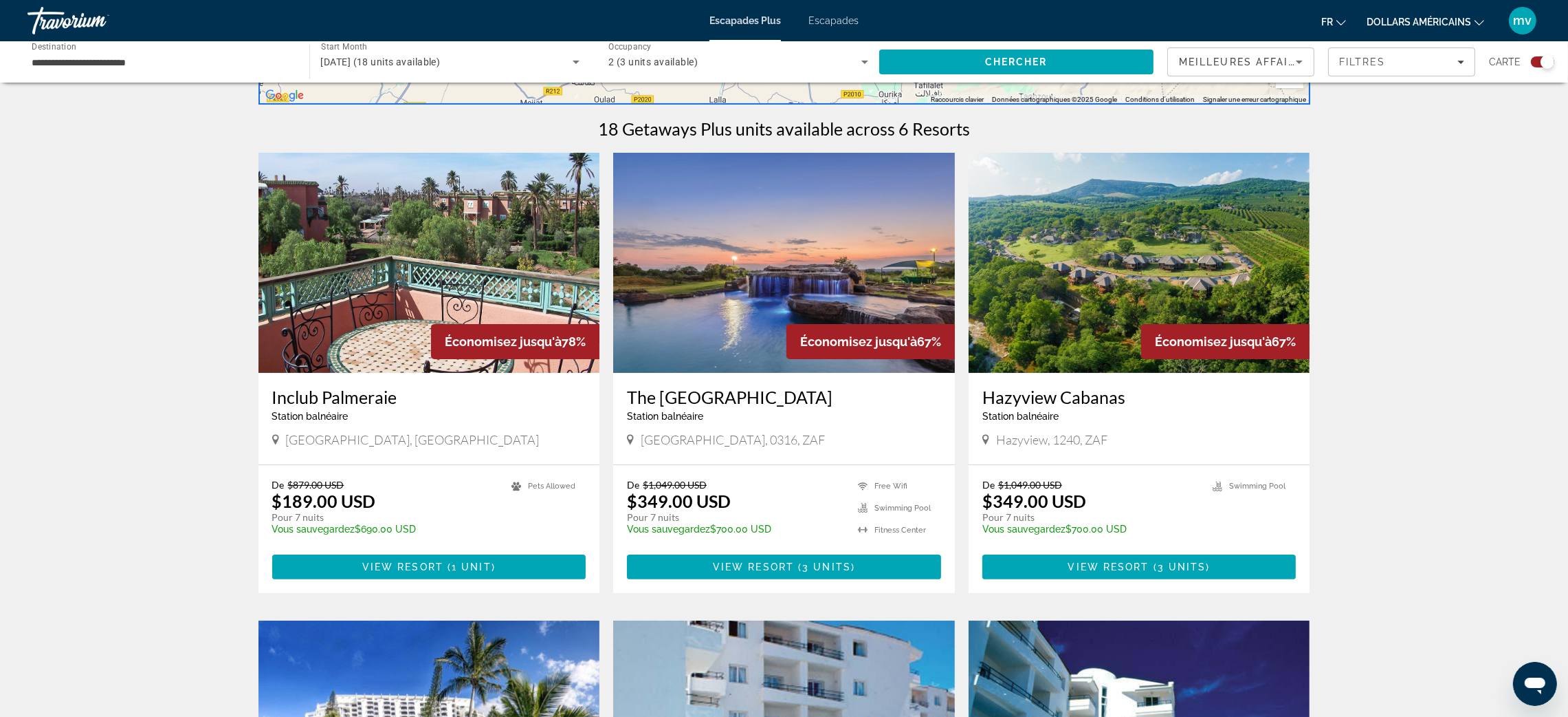
scroll to position [413, 0]
